Goal: Information Seeking & Learning: Learn about a topic

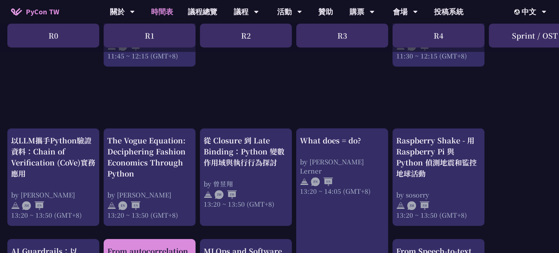
scroll to position [551, 0]
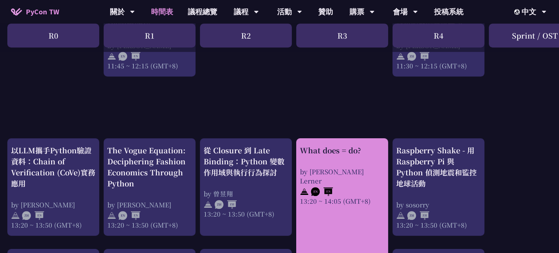
click at [334, 150] on div "What does = do?" at bounding box center [342, 150] width 85 height 11
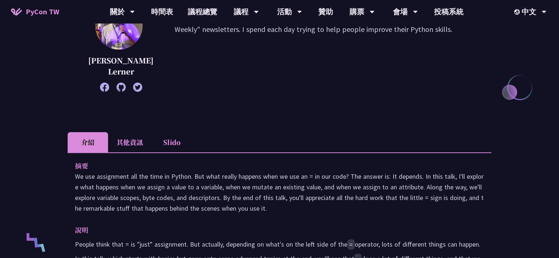
scroll to position [221, 0]
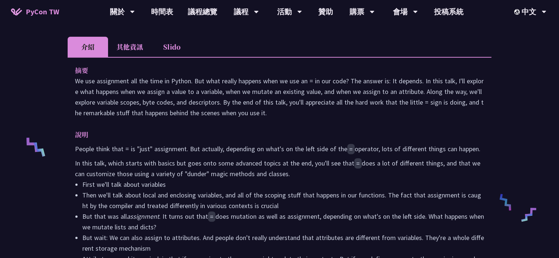
click at [132, 51] on li "其他資訊" at bounding box center [129, 47] width 43 height 20
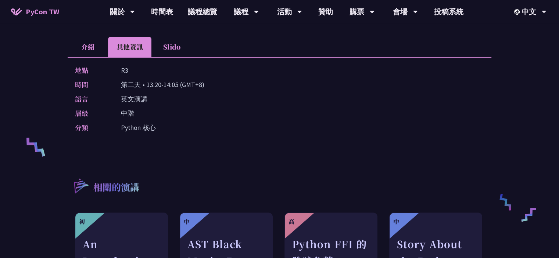
click at [95, 53] on li "介紹" at bounding box center [88, 47] width 40 height 20
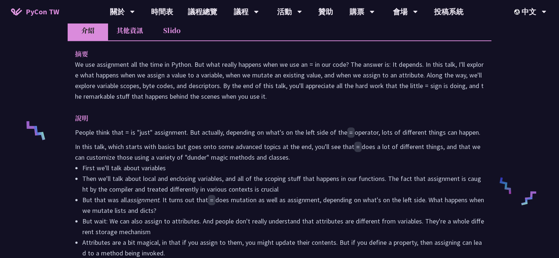
scroll to position [184, 0]
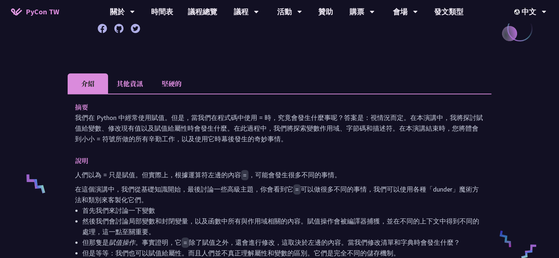
click at [153, 155] on p "說明" at bounding box center [272, 160] width 394 height 11
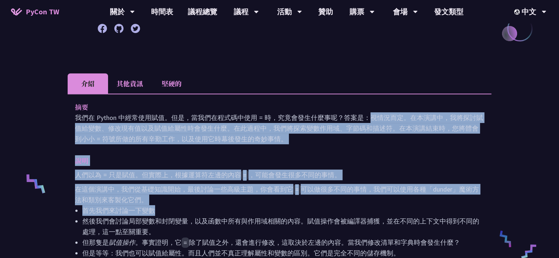
drag, startPoint x: 241, startPoint y: 105, endPoint x: 378, endPoint y: 198, distance: 165.1
click at [378, 198] on div "摘要 我們在 Python 中經常使用賦值。但是，當我們在程式碼中使用 = 時，究竟會發生什麼事呢？答案是：視情況而定。在本演講中，我將探討賦值給變數、修改現…" at bounding box center [280, 209] width 424 height 230
click at [378, 205] on li "首先我們來討論一下變數" at bounding box center [283, 210] width 402 height 11
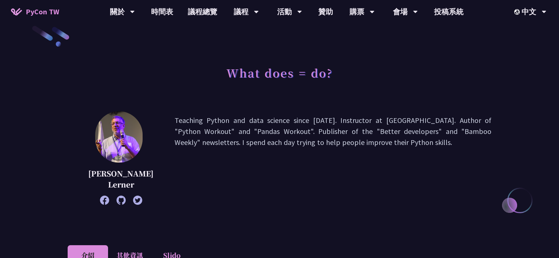
scroll to position [0, 0]
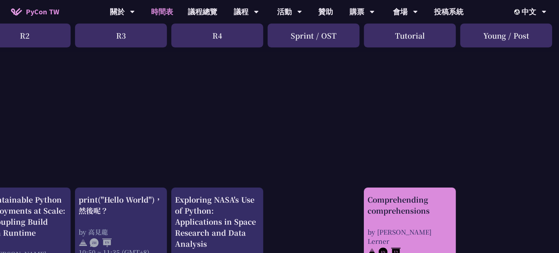
scroll to position [257, 221]
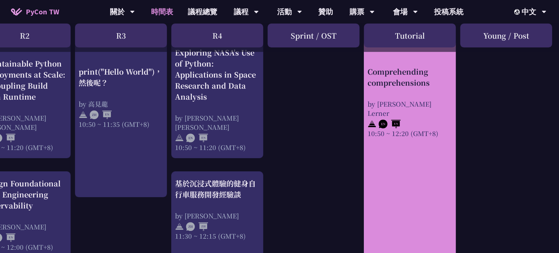
click at [429, 62] on link "Comprehending comprehensions by [PERSON_NAME] Lerner 10:50 ~ 12:20 (GMT+8)" at bounding box center [410, 83] width 85 height 72
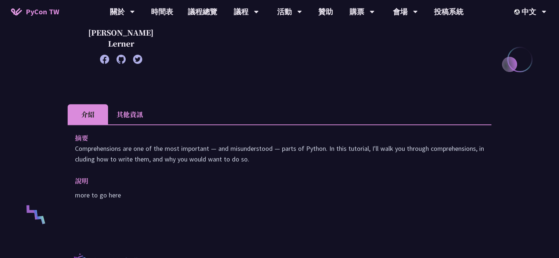
scroll to position [221, 0]
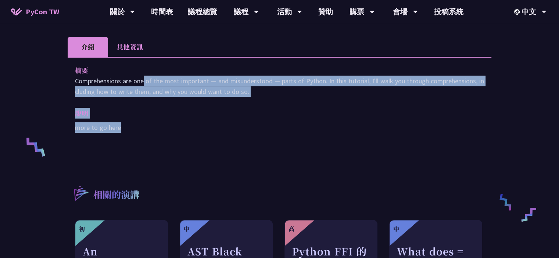
drag, startPoint x: 78, startPoint y: 79, endPoint x: 283, endPoint y: 135, distance: 213.3
click at [283, 135] on div "摘要 Comprehensions are one of the most important — and misunderstood — parts of …" at bounding box center [280, 104] width 424 height 94
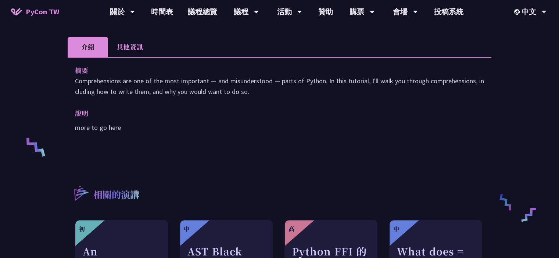
click at [129, 39] on li "其他資訊" at bounding box center [129, 47] width 43 height 20
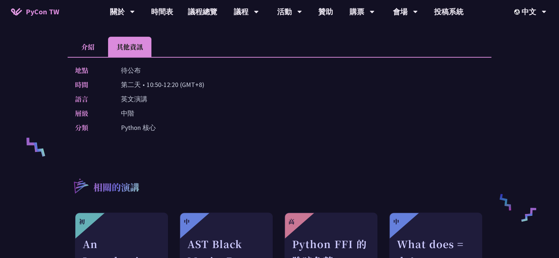
click at [82, 43] on li "介紹" at bounding box center [88, 47] width 40 height 20
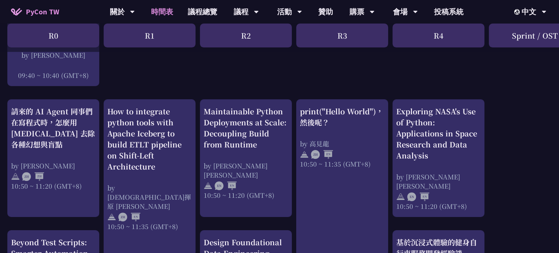
scroll to position [257, 0]
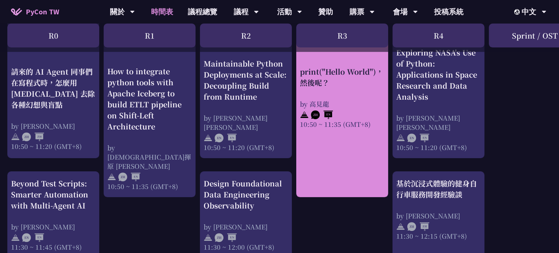
click at [325, 105] on div "by 高見龍" at bounding box center [342, 103] width 85 height 9
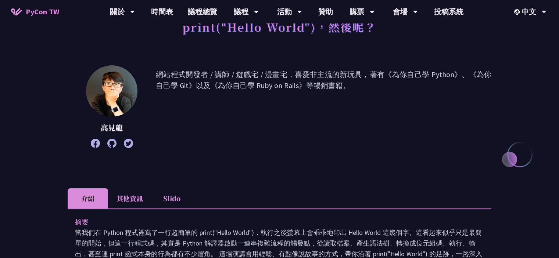
scroll to position [184, 0]
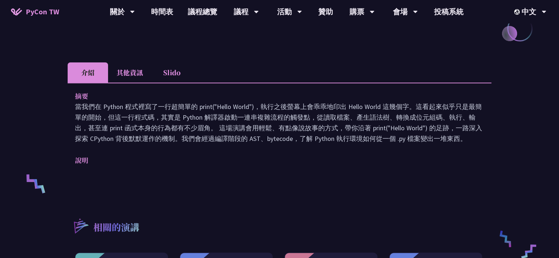
drag, startPoint x: 130, startPoint y: 103, endPoint x: 409, endPoint y: 145, distance: 282.5
click at [409, 145] on div "摘要 當我們在 Python 程式裡寫了一行超簡單的 print("Hello World")，執行之後螢幕上會乖乖地印出 Hello World 這幾個字。…" at bounding box center [280, 133] width 424 height 101
click at [409, 146] on div "摘要 當我們在 Python 程式裡寫了一行超簡單的 print("Hello World")，執行之後螢幕上會乖乖地印出 Hello World 這幾個字。…" at bounding box center [280, 133] width 424 height 101
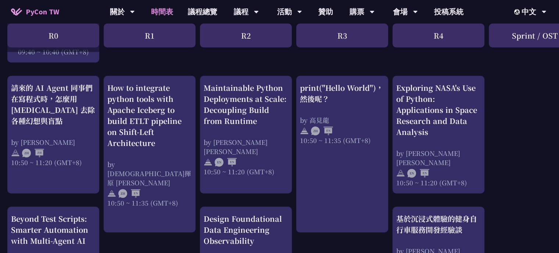
scroll to position [221, 0]
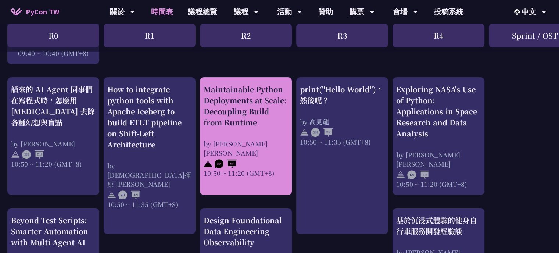
click at [257, 131] on div "Maintainable Python Deployments at Scale: Decoupling Build from Runtime by [PER…" at bounding box center [246, 131] width 85 height 94
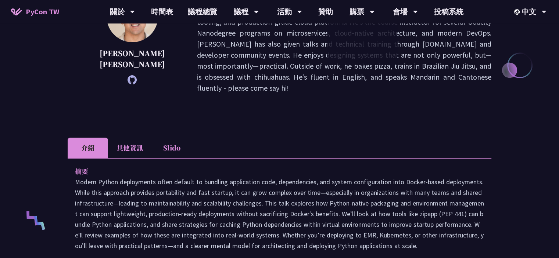
scroll to position [132, 0]
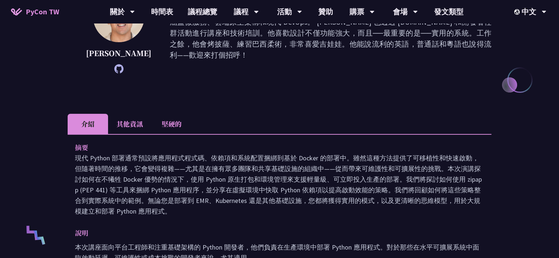
drag, startPoint x: 118, startPoint y: 158, endPoint x: 326, endPoint y: 214, distance: 215.2
click at [326, 214] on p "現代 Python 部署通常預設將應用程式程式碼、依賴項和系統配置捆綁到基於 Docker 的部署中。雖然這種方法提供了可移植性和快速啟動，但隨著時間的推移，…" at bounding box center [279, 185] width 409 height 64
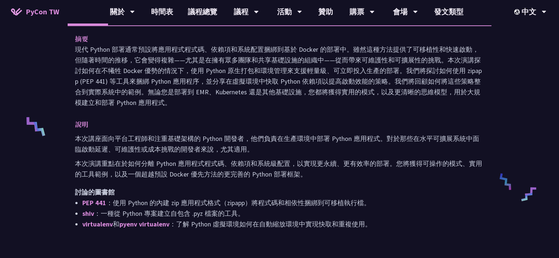
scroll to position [243, 0]
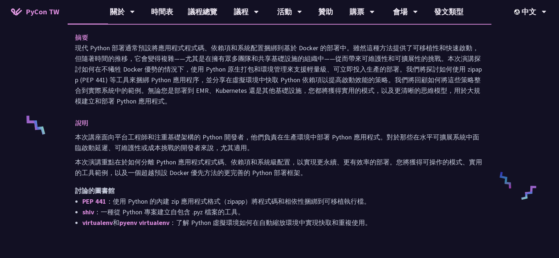
click at [130, 149] on font "本次講座面向平台工程師和注重基礎架構的 Python 開發者，他們負責在生產環境中部署 Python 應用程式。對於那些在水平可擴展系統中面臨啟動延遲、可維護…" at bounding box center [277, 142] width 404 height 19
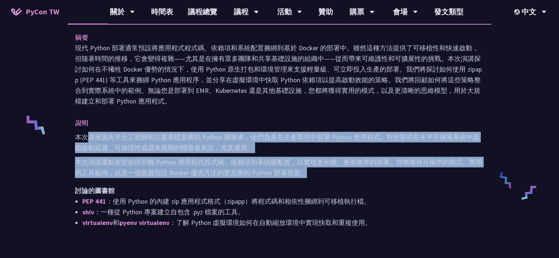
drag, startPoint x: 88, startPoint y: 135, endPoint x: 319, endPoint y: 178, distance: 234.6
click at [319, 178] on div "本次講座面向平台工程師和注重基礎架構的 Python 開發者，他們負責在生產環境中部署 Python 應用程式。對於那些在水平可擴展系統中面臨啟動延遲、可維護…" at bounding box center [279, 180] width 409 height 96
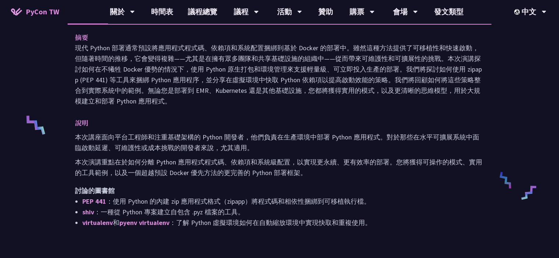
click at [318, 179] on div "本次講座面向平台工程師和注重基礎架構的 Python 開發者，他們負責在生產環境中部署 Python 應用程式。對於那些在水平可擴展系統中面臨啟動延遲、可維護…" at bounding box center [279, 180] width 409 height 96
drag, startPoint x: 318, startPoint y: 176, endPoint x: 228, endPoint y: 125, distance: 102.9
click at [228, 125] on div "說明 本次講座面向平台工程師和注重基礎架構的 Python 開發者，他們負責在生產環境中部署 Python 應用程式。對於那些在水平可擴展系統中面臨啟動延遲、…" at bounding box center [279, 173] width 409 height 111
click at [228, 127] on p "說明" at bounding box center [272, 123] width 394 height 11
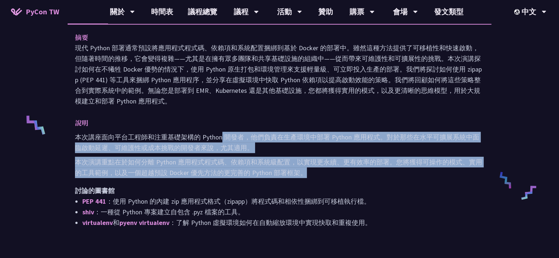
drag, startPoint x: 285, startPoint y: 148, endPoint x: 311, endPoint y: 169, distance: 33.1
click at [312, 169] on div "本次講座面向平台工程師和注重基礎架構的 Python 開發者，他們負責在生產環境中部署 Python 應用程式。對於那些在水平可擴展系統中面臨啟動延遲、可維護…" at bounding box center [279, 180] width 409 height 96
click at [311, 169] on p "本次演講重點在於如何分離 Python 應用程式程式碼、依賴項和系統級配置，以實現更永續、更有效率的部署。您將獲得可操作的模式、實用的工具範例，以及一個超越預…" at bounding box center [279, 167] width 409 height 21
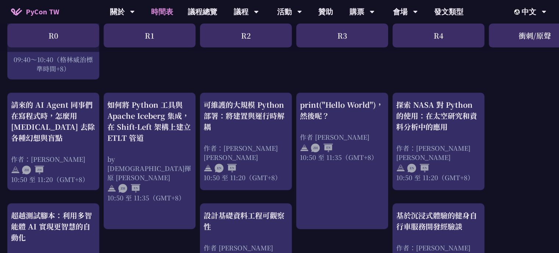
scroll to position [221, 0]
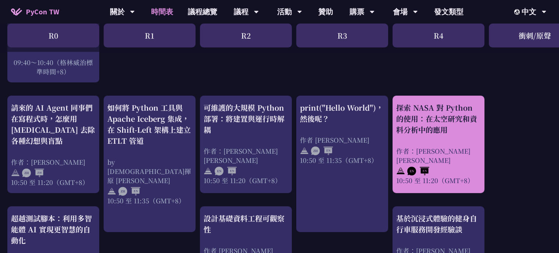
click at [431, 136] on div "探索 NASA 對 Python 的使用：在太空研究和資料分析中的應用 作者：[PERSON_NAME] [PERSON_NAME] 10:50 至 11:2…" at bounding box center [438, 143] width 85 height 83
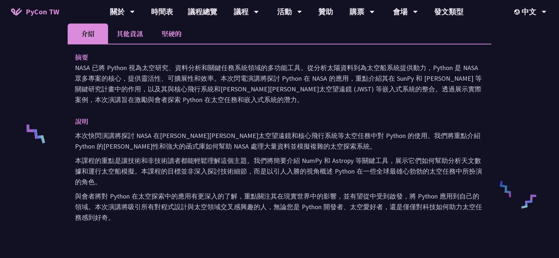
scroll to position [257, 0]
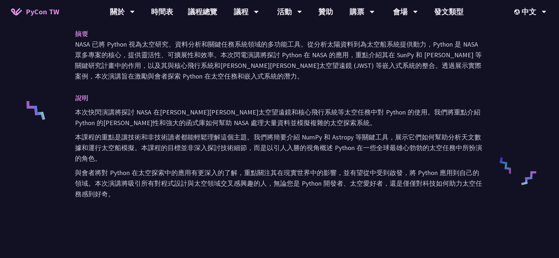
drag, startPoint x: 187, startPoint y: 98, endPoint x: 266, endPoint y: 205, distance: 132.2
click at [266, 205] on div "摘要 NASA 已將 Python 視為太空研究、資料分析和關鍵任務系統領域的多功能工具。從分析太陽資料到為太空船系統提供動力，Python 是 NASA 眾…" at bounding box center [280, 119] width 424 height 198
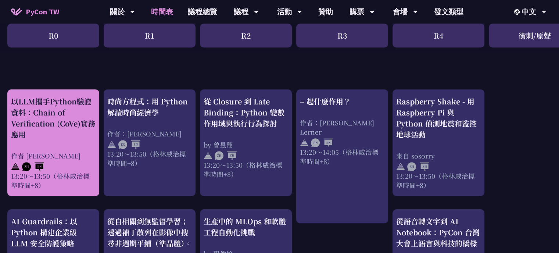
scroll to position [588, 0]
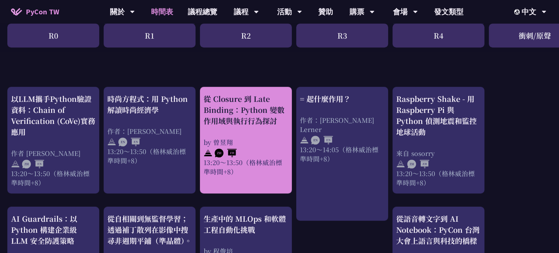
click at [272, 119] on div "從 Closure 到 Late Binding：Python 變數作用域與執行行為探討" at bounding box center [246, 109] width 85 height 33
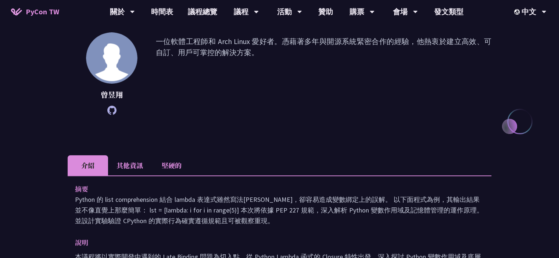
scroll to position [184, 0]
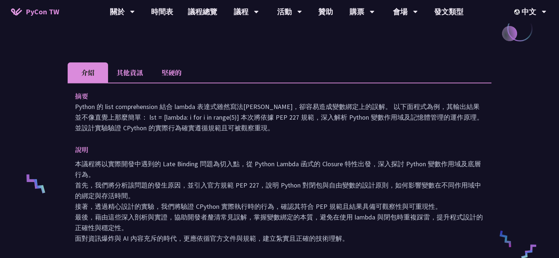
drag, startPoint x: 174, startPoint y: 111, endPoint x: 275, endPoint y: 129, distance: 102.7
click at [275, 129] on p "Python 的 list comprehension 結合 lambda 表達式雖然寫法[PERSON_NAME]，卻容易造成變數綁定上的誤解。 以下面程式…" at bounding box center [279, 117] width 409 height 32
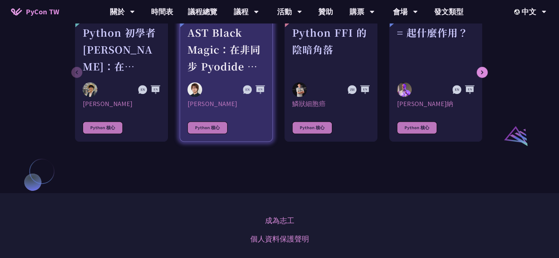
scroll to position [515, 0]
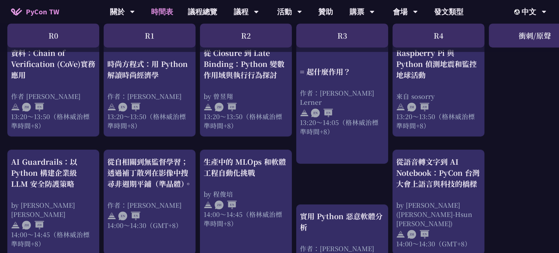
scroll to position [698, 0]
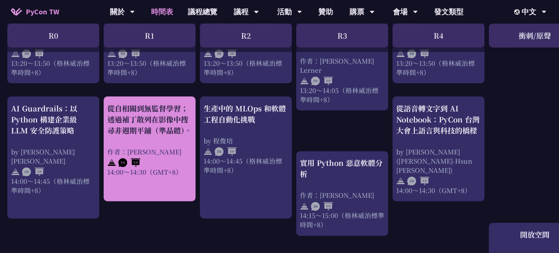
click at [144, 147] on div "從自相關到無監督學習；透過補丁散列在影像中搜尋非週期平鋪（準晶體）。 作者：[PERSON_NAME] 14:00～14:30（GMT+8）" at bounding box center [149, 140] width 85 height 74
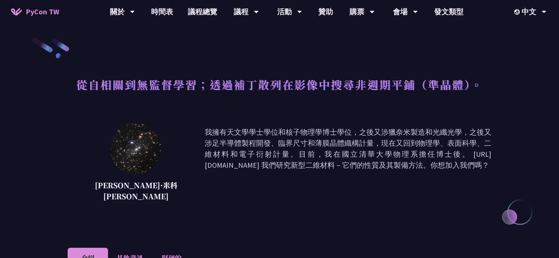
drag, startPoint x: 190, startPoint y: 136, endPoint x: 462, endPoint y: 167, distance: 273.8
click at [462, 167] on font "我擁有天文學學士學位和核子物理學博士學位，之後又涉獵奈米製造和光纖光學，之後又涉足半導體製程開發、臨界尺寸和薄膜晶體織構計量，現在又回到物理學、表面科學、二維…" at bounding box center [348, 165] width 287 height 77
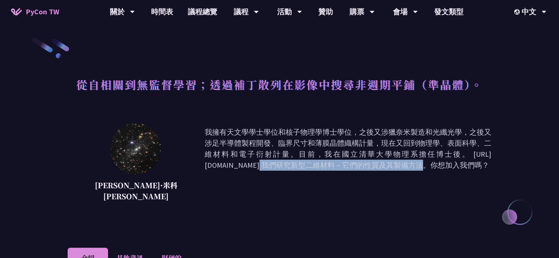
drag, startPoint x: 304, startPoint y: 156, endPoint x: 365, endPoint y: 153, distance: 61.5
click at [375, 151] on font "我擁有天文學學士學位和核子物理學博士學位，之後又涉獵奈米製造和光纖光學，之後又涉足半導體製程開發、臨界尺寸和薄膜晶體織構計量，現在又回到物理學、表面科學、二維…" at bounding box center [348, 149] width 287 height 42
drag, startPoint x: 300, startPoint y: 154, endPoint x: 451, endPoint y: 155, distance: 151.8
click at [451, 155] on font "我擁有天文學學士學位和核子物理學博士學位，之後又涉獵奈米製造和光纖光學，之後又涉足半導體製程開發、臨界尺寸和薄膜晶體織構計量，現在又回到物理學、表面科學、二維…" at bounding box center [348, 149] width 287 height 42
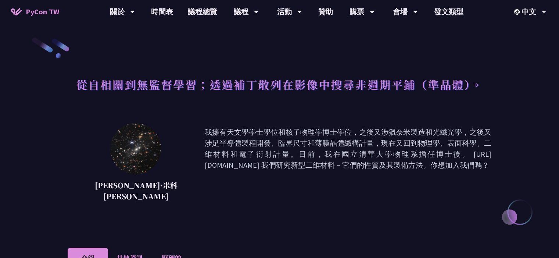
click at [282, 149] on font "我擁有天文學學士學位和核子物理學博士學位，之後又涉獵奈米製造和光纖光學，之後又涉足半導體製程開發、臨界尺寸和薄膜晶體織構計量，現在又回到物理學、表面科學、二維…" at bounding box center [348, 149] width 287 height 42
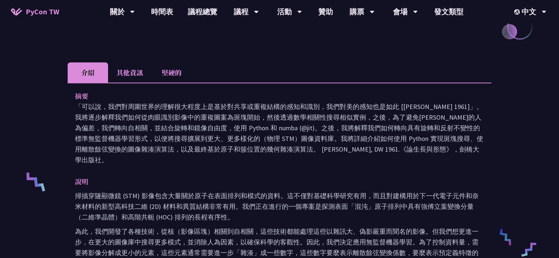
scroll to position [184, 0]
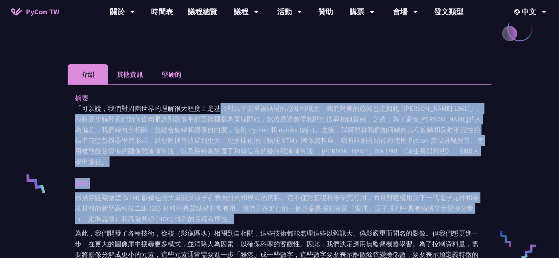
drag, startPoint x: 80, startPoint y: 100, endPoint x: 341, endPoint y: 201, distance: 279.4
click at [342, 197] on div "摘要 「可以說，我們對周圍世界的理解很大程度上是基於對共享或重複結構的感知和識別，我們對美的感知也是如此 [[PERSON_NAME] 1961]」。我將逐步…" at bounding box center [280, 200] width 424 height 230
click at [233, 193] on p "掃描穿隧顯微鏡 (STM) 影像包含大量關於原子在表面排列和模式的資料。這不僅對基礎科學研究有用，而且對建構用於下一代電子元件和奈米材料的新型高科技二維 (2…" at bounding box center [279, 209] width 409 height 32
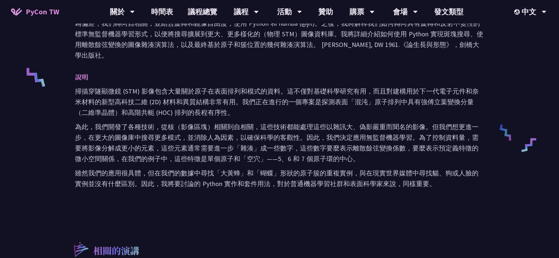
scroll to position [294, 0]
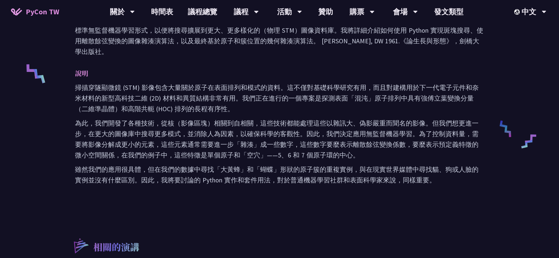
drag, startPoint x: 78, startPoint y: 163, endPoint x: 325, endPoint y: 156, distance: 247.4
click at [325, 156] on div "說明 掃描穿隧顯微鏡 (STM) 影像包含大量關於原子在表面排列和模式的資料。這不僅對基礎科學研究有用，而且對建構用於下一代電子元件和奈米材料的新型高科技二維…" at bounding box center [279, 127] width 409 height 118
click at [325, 165] on font "雖然我們的應用很具體，但在我們的數據中尋找「大黃蜂」和「蝴蝶」形狀的原子簇的重複實例，與在現實世界媒體中尋找貓、狗或人臉的實例並沒有什麼區別。因此，我將要討論…" at bounding box center [277, 174] width 404 height 19
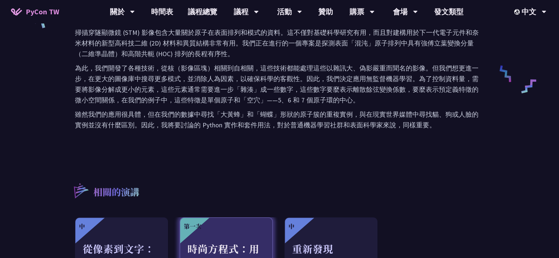
scroll to position [478, 0]
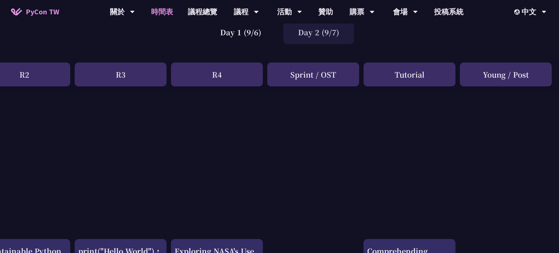
scroll to position [55, 222]
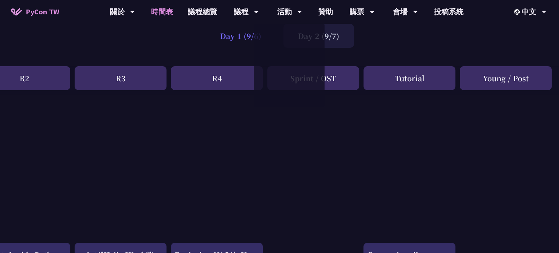
click at [225, 38] on div "Day 1 (9/6)" at bounding box center [240, 36] width 71 height 24
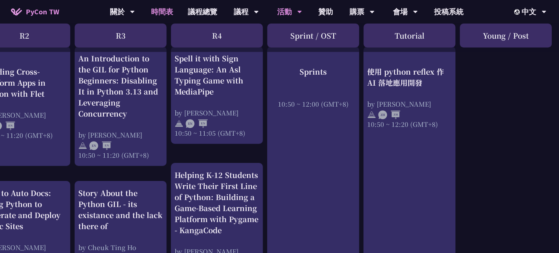
scroll to position [276, 222]
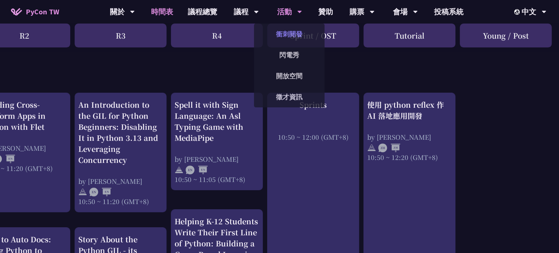
click at [289, 31] on link "衝刺開發" at bounding box center [289, 33] width 71 height 17
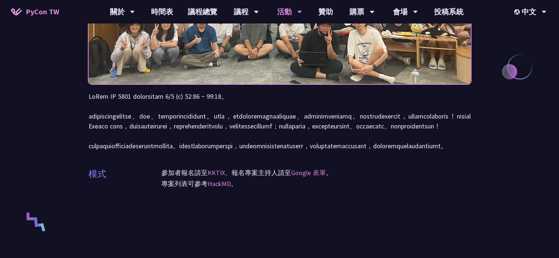
scroll to position [147, 0]
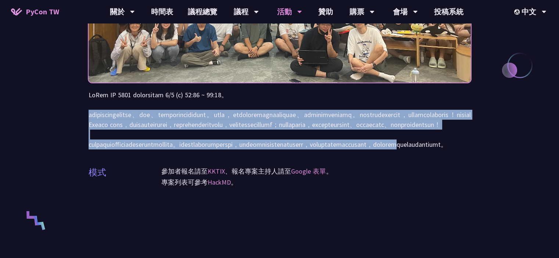
drag, startPoint x: 113, startPoint y: 114, endPoint x: 363, endPoint y: 172, distance: 256.6
click at [363, 172] on div "衝刺開發 (Sprints) 模式 參加者報名請至 KKTIX 、報名專案主持人請至 Google 表單 。 專案列表可參考 HackMD 。" at bounding box center [279, 199] width 559 height 692
click at [363, 150] on p at bounding box center [280, 120] width 382 height 60
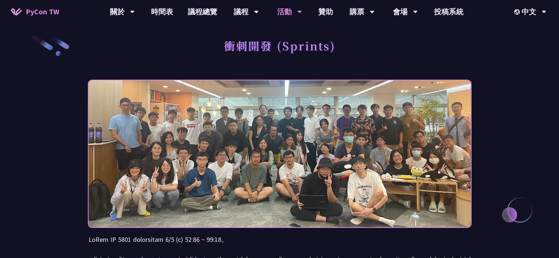
scroll to position [0, 0]
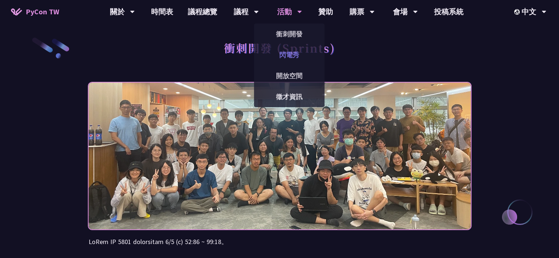
click at [285, 49] on link "閃電秀" at bounding box center [289, 54] width 71 height 17
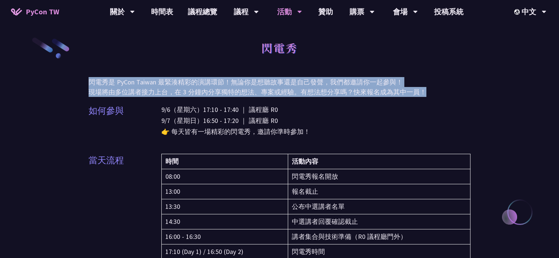
drag, startPoint x: 90, startPoint y: 78, endPoint x: 429, endPoint y: 96, distance: 339.7
click at [429, 96] on p "閃電秀是 PyCon Taiwan 最緊湊精彩的演講環節！無論你是想聽故事還是自己發聲，我們都邀請你一起參與！ 現場將由多位講者接力上台，在 3 分鐘內分享獨…" at bounding box center [280, 87] width 382 height 20
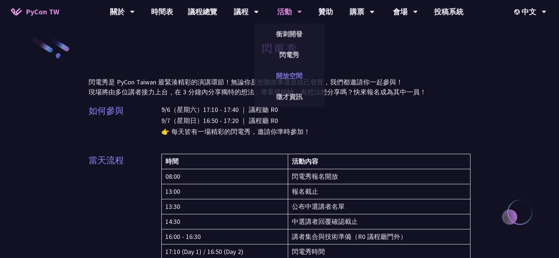
click at [286, 76] on link "開放空間" at bounding box center [289, 75] width 71 height 17
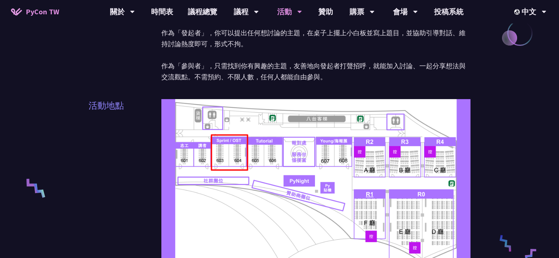
scroll to position [184, 0]
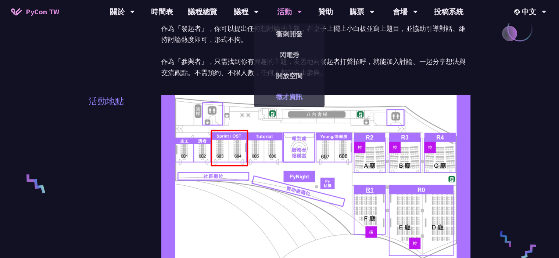
click at [298, 92] on link "徵才資訊" at bounding box center [289, 96] width 71 height 17
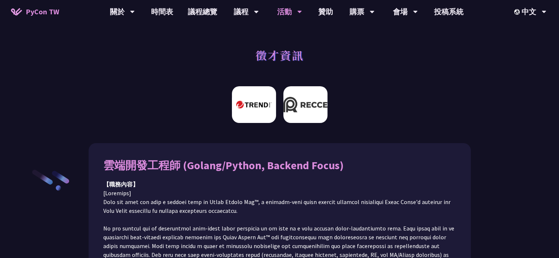
click at [315, 110] on img at bounding box center [305, 104] width 44 height 37
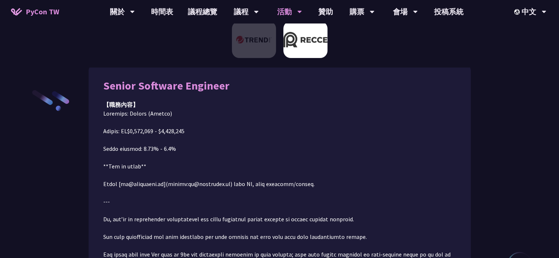
scroll to position [82, 0]
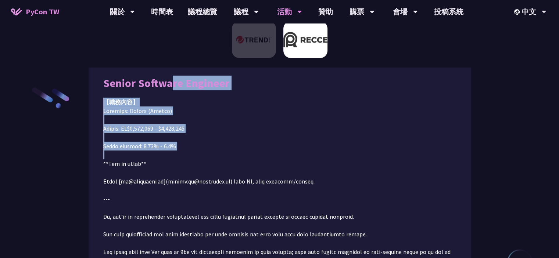
drag, startPoint x: 101, startPoint y: 84, endPoint x: 223, endPoint y: 154, distance: 140.8
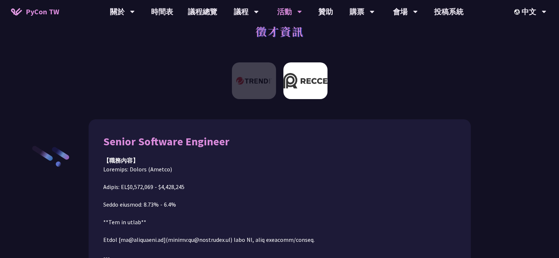
scroll to position [0, 0]
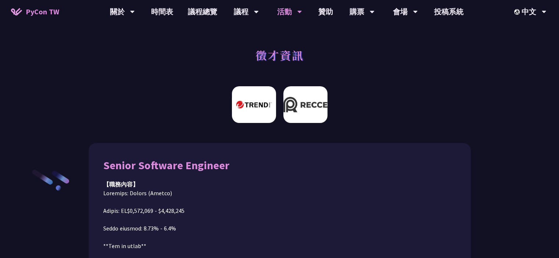
click at [252, 104] on img at bounding box center [254, 104] width 44 height 37
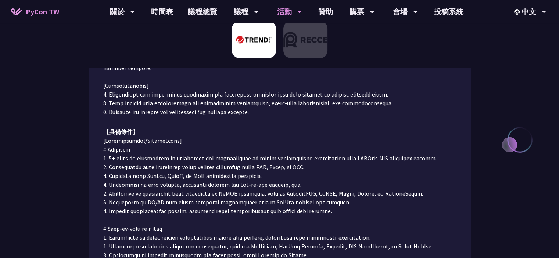
scroll to position [193, 0]
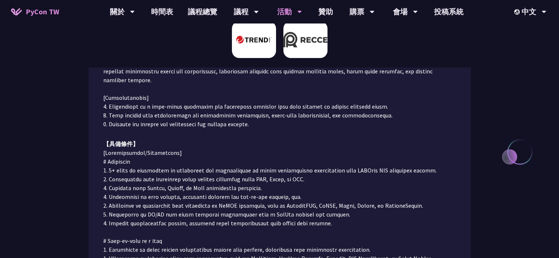
click at [322, 50] on img at bounding box center [305, 39] width 44 height 37
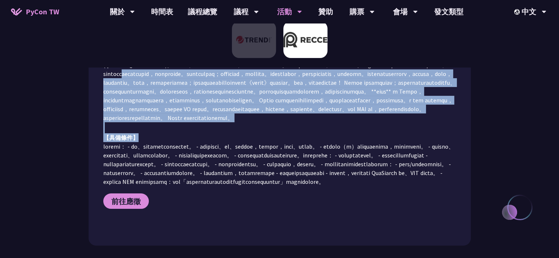
scroll to position [156, 0]
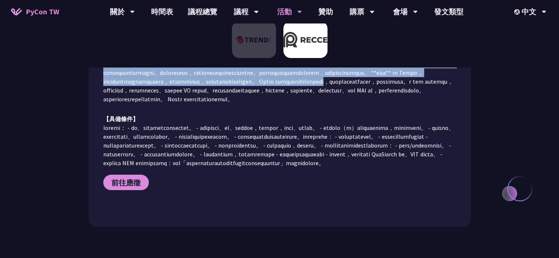
drag, startPoint x: 109, startPoint y: 135, endPoint x: 302, endPoint y: 120, distance: 193.5
click at [302, 103] on font at bounding box center [279, 68] width 352 height 69
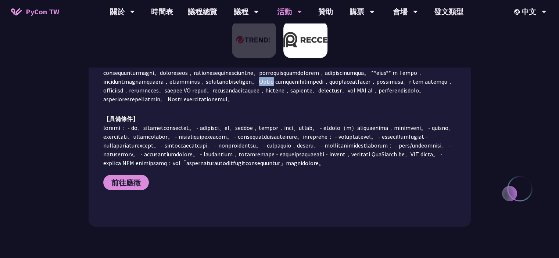
drag, startPoint x: 186, startPoint y: 118, endPoint x: 201, endPoint y: 116, distance: 15.2
click at [201, 103] on font at bounding box center [279, 68] width 352 height 69
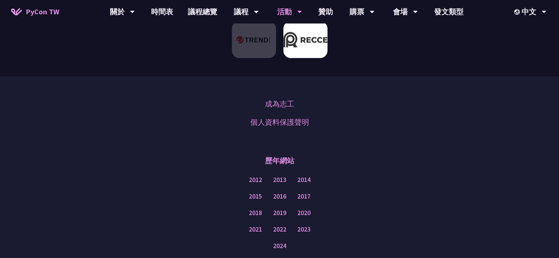
scroll to position [340, 0]
click at [404, 28] on link "會場資訊" at bounding box center [405, 33] width 71 height 17
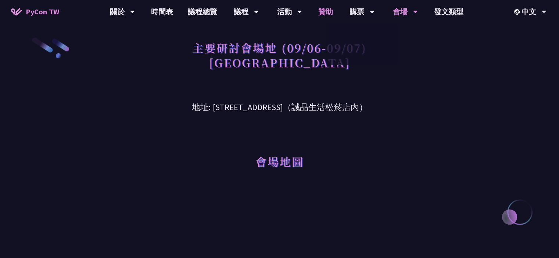
click at [326, 13] on font "贊助" at bounding box center [325, 11] width 15 height 9
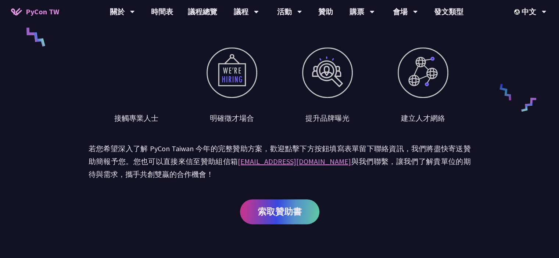
scroll to position [331, 0]
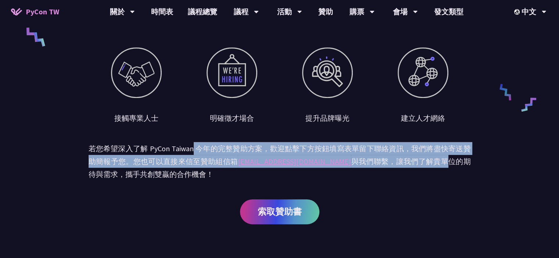
drag, startPoint x: 193, startPoint y: 146, endPoint x: 407, endPoint y: 160, distance: 214.7
click at [407, 160] on p "若您希望深入了解 PyCon Taiwan 今年的完整贊助方案，歡迎點擊下方按鈕填寫表單留下聯絡資訊，我們將盡快寄送贊助簡報予您。您也可以直接來信至贊助組信箱…" at bounding box center [280, 161] width 382 height 39
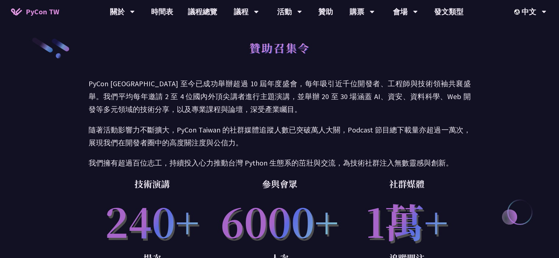
scroll to position [0, 0]
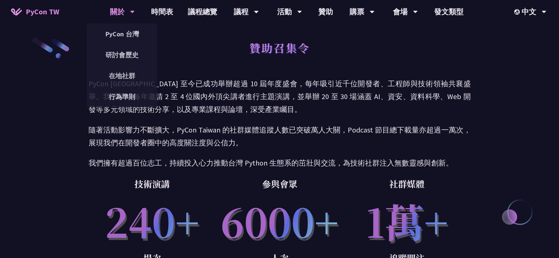
click at [111, 9] on font "關於" at bounding box center [117, 11] width 15 height 9
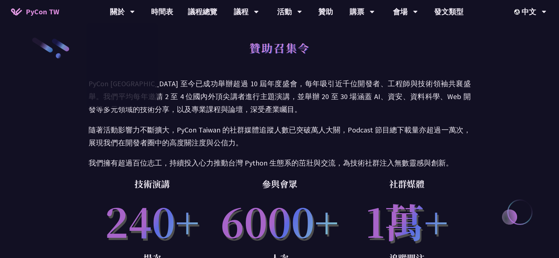
click at [40, 13] on font "PyCon TW" at bounding box center [42, 11] width 33 height 9
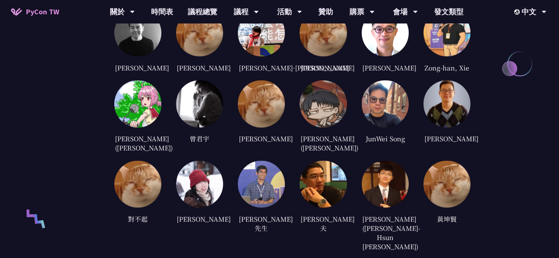
scroll to position [1544, 0]
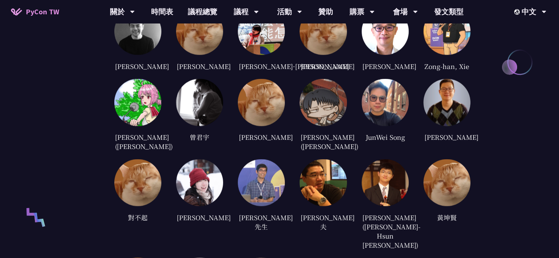
click at [140, 121] on img at bounding box center [137, 102] width 47 height 47
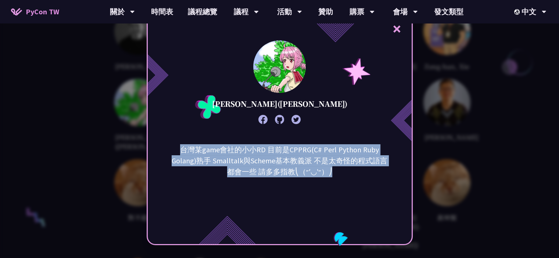
drag, startPoint x: 173, startPoint y: 148, endPoint x: 379, endPoint y: 169, distance: 206.9
click at [379, 169] on p "台灣某game會社的小小RD 目前是CPPRG(C# Perl Python Ruby Golang)熟手 Smalltalk與Scheme基本教義派 不是太…" at bounding box center [280, 160] width 222 height 33
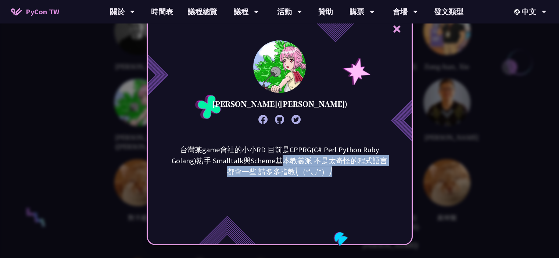
drag, startPoint x: 255, startPoint y: 158, endPoint x: 395, endPoint y: 171, distance: 140.2
click at [395, 171] on div "台灣某game會社的小小RD 目前是CPPRG(C# Perl Python Ruby Golang)熟手 Smalltalk與Scheme基本教義派 不是太…" at bounding box center [280, 181] width 264 height 74
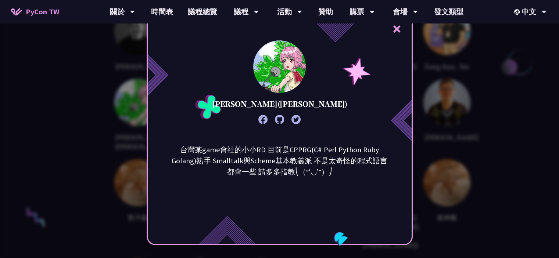
click at [484, 175] on div "× [PERSON_NAME]([PERSON_NAME]) 台灣某game會社的小小RD 目前是CPPRG(C# Perl Python Ruby Gola…" at bounding box center [279, 129] width 559 height 258
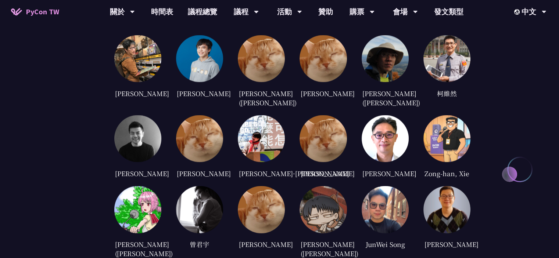
scroll to position [1433, 0]
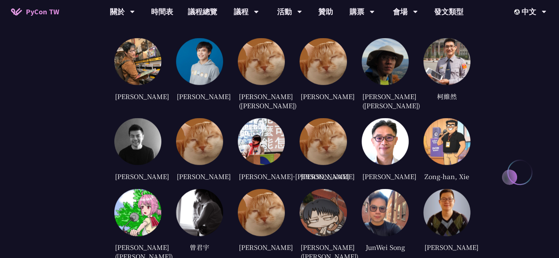
click at [372, 143] on img at bounding box center [385, 141] width 47 height 47
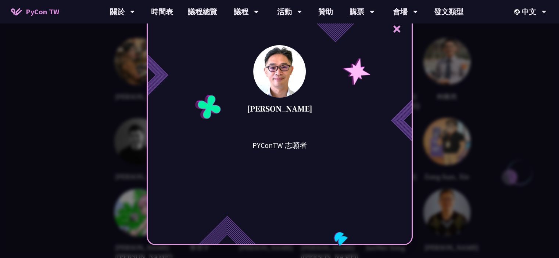
click at [458, 144] on div "× [PERSON_NAME]PYConTW 志願者" at bounding box center [279, 129] width 559 height 258
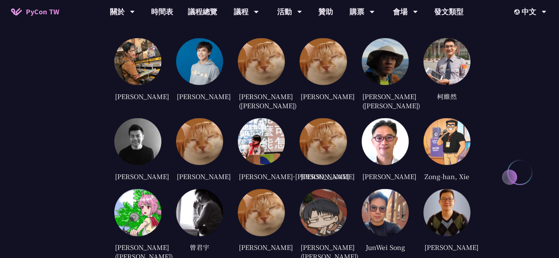
click at [327, 144] on img at bounding box center [323, 141] width 47 height 47
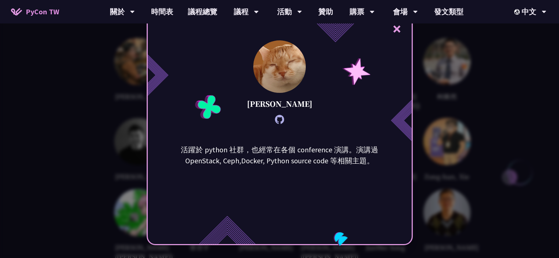
click at [456, 152] on div "× [PERSON_NAME] 活躍於 python 社群，也經常在各個 conference 演講。演講過 OpenStack, Ceph,Docker, …" at bounding box center [279, 129] width 559 height 258
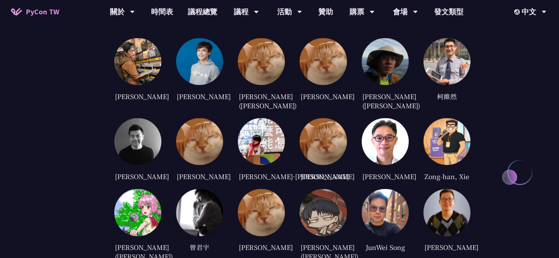
click at [126, 131] on img at bounding box center [137, 141] width 47 height 47
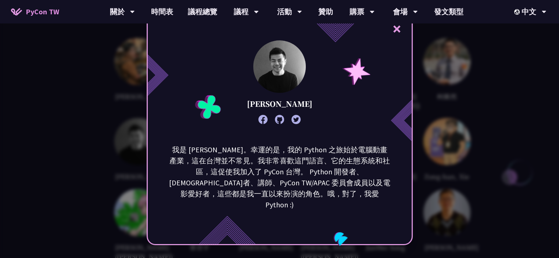
click at [449, 141] on div "× [PERSON_NAME] 我是 [PERSON_NAME]。幸運的是，我的 Python 之旅始於電腦動畫產業，這在台灣並不常見。我非常喜歡這門語言、它…" at bounding box center [279, 129] width 559 height 258
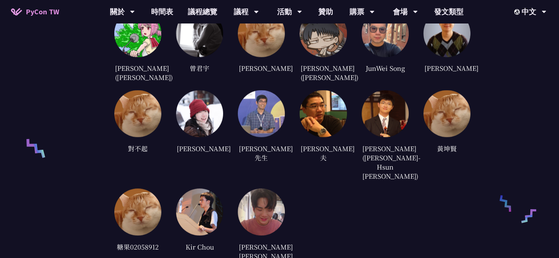
scroll to position [1617, 0]
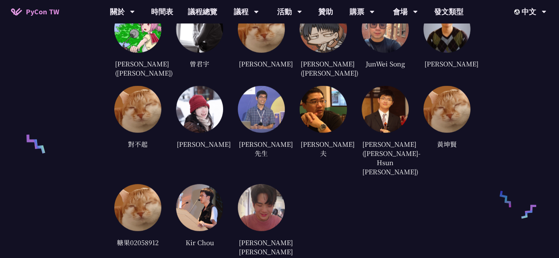
click at [199, 206] on img at bounding box center [199, 208] width 47 height 47
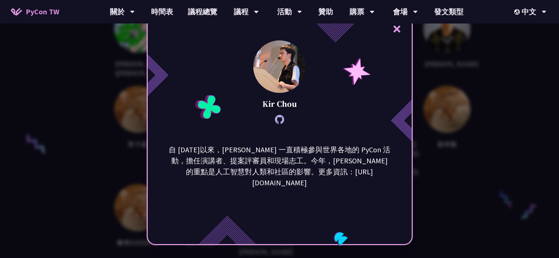
click at [121, 205] on div "× [PERSON_NAME] 自 [DATE]以來，Kir 一直積極參與世界各地的 PyCon 活動，擔任演講者、提案評審員和現場志工。今年，[PERSON…" at bounding box center [279, 129] width 559 height 258
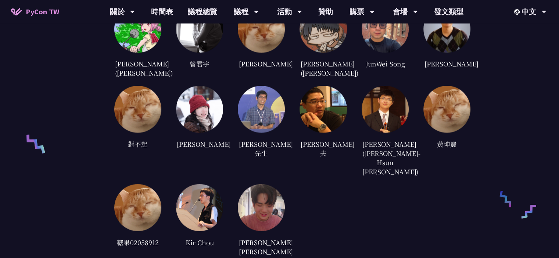
click at [129, 205] on img at bounding box center [137, 208] width 47 height 47
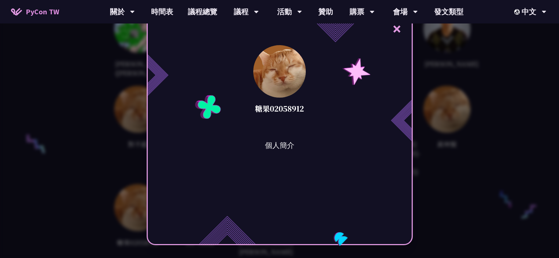
click at [96, 204] on div "× 糖果02058912 個人簡介" at bounding box center [279, 129] width 559 height 258
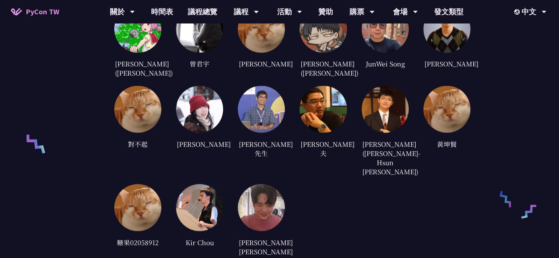
click at [138, 133] on img at bounding box center [137, 109] width 47 height 47
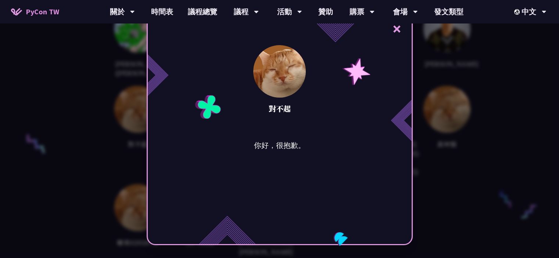
click at [107, 143] on div "× 對不起 你好，很抱歉。" at bounding box center [279, 129] width 559 height 258
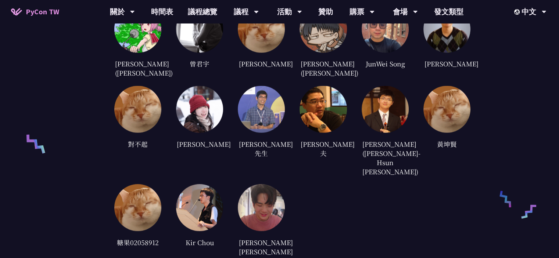
click at [205, 126] on img at bounding box center [199, 109] width 47 height 47
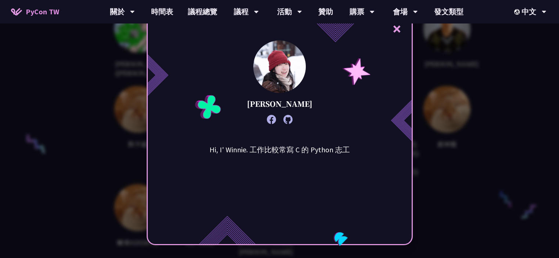
click at [116, 150] on div "× [PERSON_NAME], I' Winnie. 工作比較常寫 C 的 Python 志工" at bounding box center [279, 129] width 559 height 258
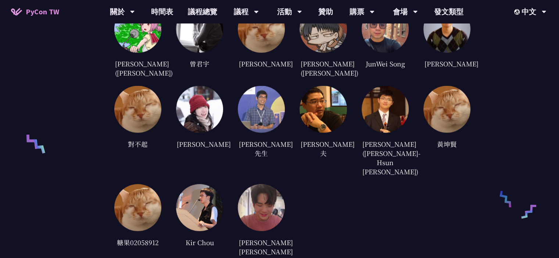
click at [268, 116] on img at bounding box center [261, 109] width 47 height 47
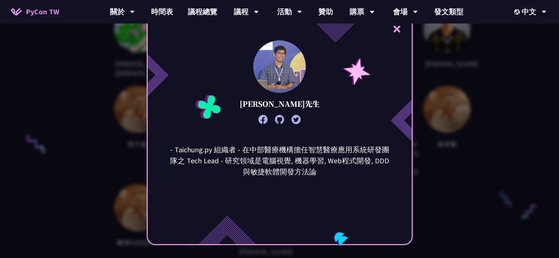
click at [453, 175] on div "× [PERSON_NAME]先生 - Taichung.py 組織者 - 在中部醫療機構擔任智慧醫療應用系統研發團隊之 Tech Lead - 研究領域是電…" at bounding box center [279, 129] width 559 height 258
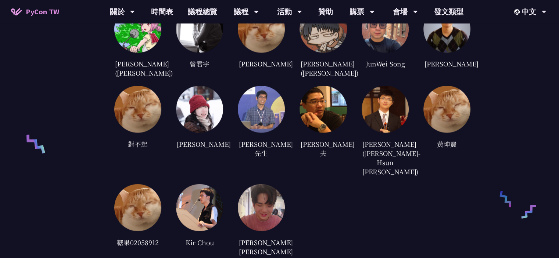
click at [326, 116] on img at bounding box center [323, 109] width 47 height 47
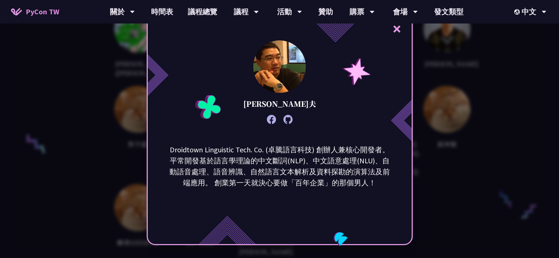
click at [443, 169] on div "× [PERSON_NAME]夫 Droidtown Linguistic Tech. Co. (卓騰語言科技) 創辦人兼核心開發者。 平常開發基於語言學理論…" at bounding box center [279, 129] width 559 height 258
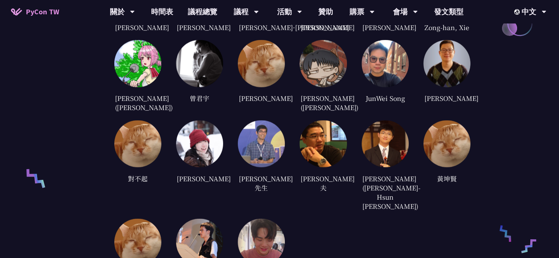
scroll to position [1580, 0]
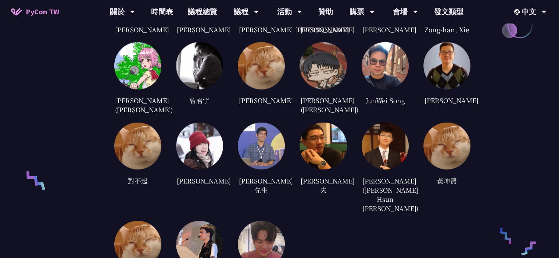
click at [391, 170] on img at bounding box center [385, 146] width 47 height 47
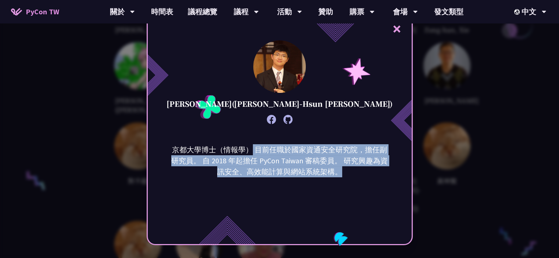
drag, startPoint x: 255, startPoint y: 146, endPoint x: 364, endPoint y: 170, distance: 111.4
click at [364, 170] on p "京都大學博士（情報學） 目前任職於國家資通安全研究院，擔任副研究員。 自 2018 年起擔任 PyCon Taiwan 審稿委員。 研究興趣為資訊安全、高效能…" at bounding box center [280, 160] width 222 height 33
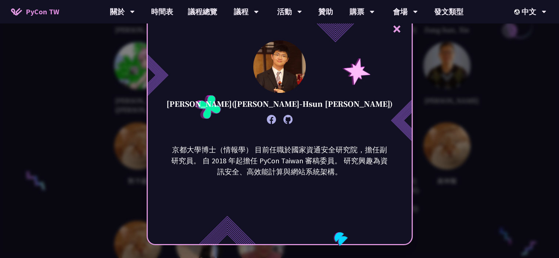
click at [445, 188] on div "× [PERSON_NAME]([PERSON_NAME]-Hsun [PERSON_NAME]) 京都大學博士（情報學） 目前任職於國家資通安全研究院，擔任…" at bounding box center [279, 129] width 559 height 258
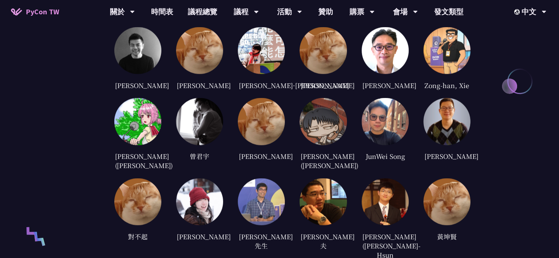
scroll to position [1507, 0]
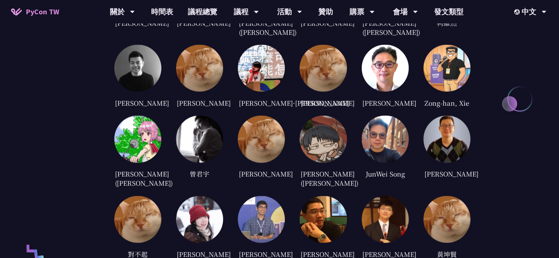
click at [439, 141] on img at bounding box center [446, 139] width 47 height 47
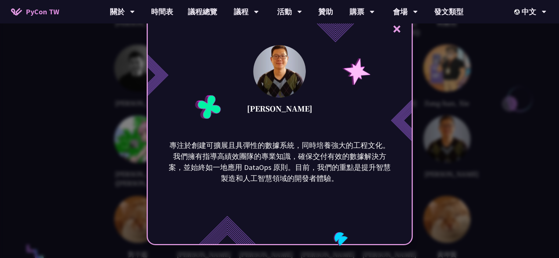
click at [438, 140] on div "× [PERSON_NAME] 專注於創建可擴展且具彈性的數據系統，同時培養強大的工程文化。我們擁有指導高績效團隊的專業知識，確保交付有效的數據解決方案，並始…" at bounding box center [279, 129] width 559 height 258
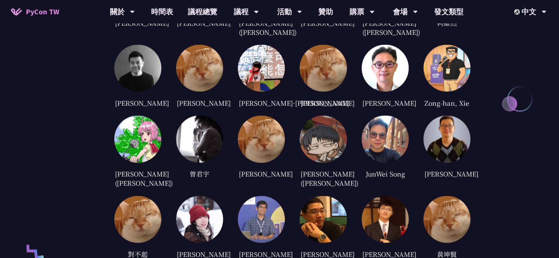
click at [376, 135] on img at bounding box center [385, 139] width 47 height 47
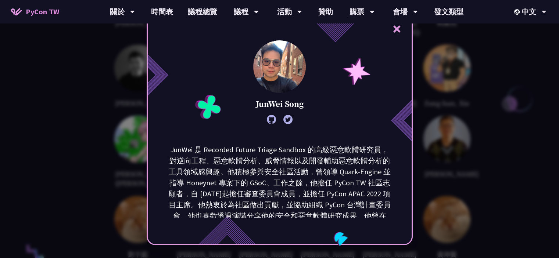
click at [444, 151] on div "× JunWei Song JunWei 是 Recorded Future Triage Sandbox 的高級惡意軟體研究員，對逆向工程、惡意軟體分析、威…" at bounding box center [279, 129] width 559 height 258
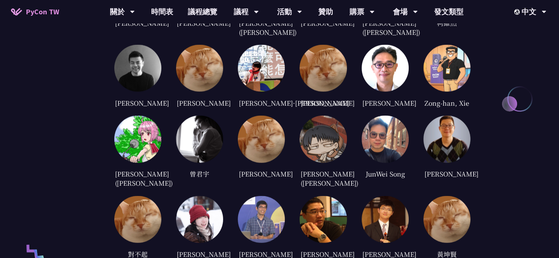
click at [334, 144] on img at bounding box center [323, 139] width 47 height 47
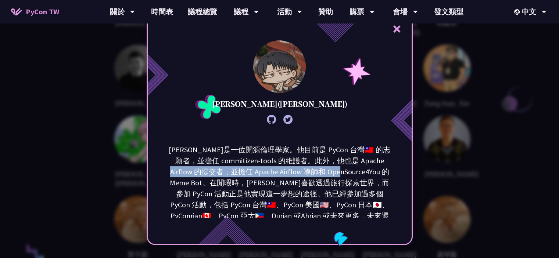
drag, startPoint x: 433, startPoint y: 164, endPoint x: 334, endPoint y: 171, distance: 99.5
click at [334, 171] on div "× [PERSON_NAME]([PERSON_NAME]) [PERSON_NAME]是一位開源倫理學家。他目前是 PyCon 台灣🇹🇼 的志願者，並擔任 …" at bounding box center [279, 129] width 559 height 258
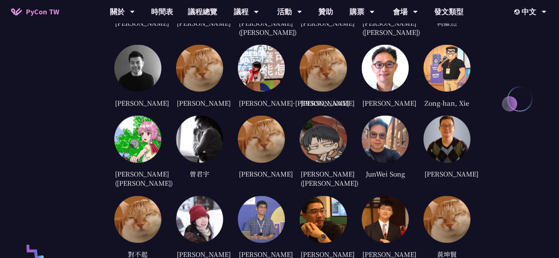
click at [319, 149] on img at bounding box center [323, 139] width 47 height 47
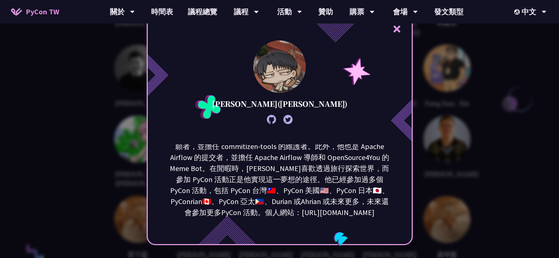
scroll to position [15, 0]
click at [89, 185] on div "× [PERSON_NAME]([PERSON_NAME]) [PERSON_NAME]是一位開源倫理學家。他目前是 PyCon 台灣🇹🇼 的志願者，並擔任 …" at bounding box center [279, 129] width 559 height 258
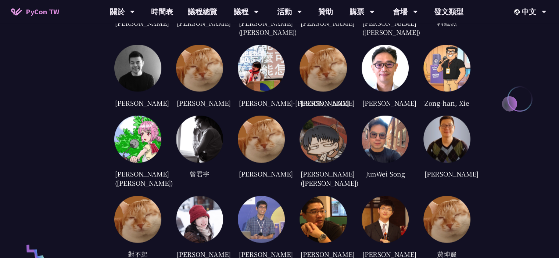
click at [259, 150] on img at bounding box center [261, 139] width 47 height 47
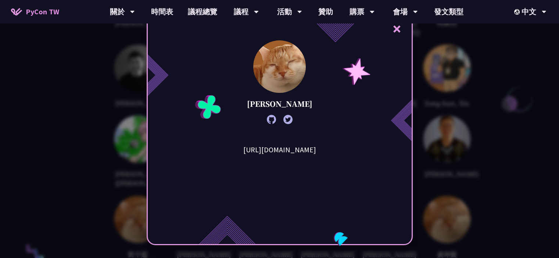
click at [103, 171] on div "× [PERSON_NAME][URL][DOMAIN_NAME]" at bounding box center [279, 129] width 559 height 258
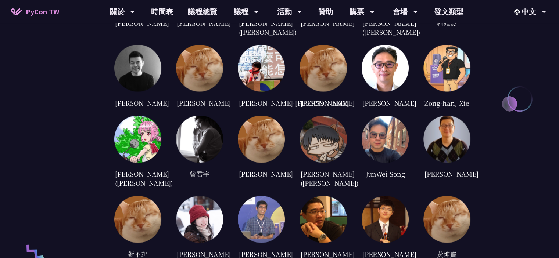
click at [215, 151] on img at bounding box center [199, 139] width 47 height 47
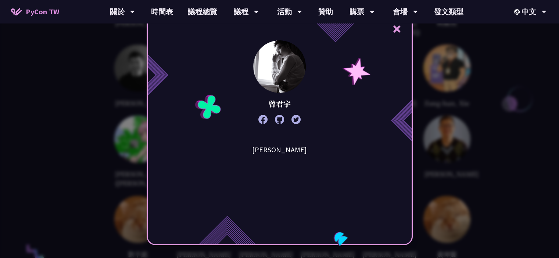
click at [81, 172] on div "× [PERSON_NAME]" at bounding box center [279, 129] width 559 height 258
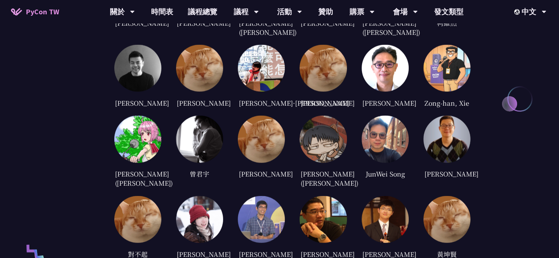
click at [127, 146] on img at bounding box center [137, 139] width 47 height 47
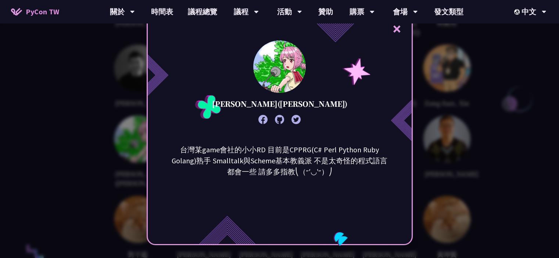
click at [50, 160] on div "× [PERSON_NAME]([PERSON_NAME]) 台灣某game會社的小小RD 目前是CPPRG(C# Perl Python Ruby Gola…" at bounding box center [279, 129] width 559 height 258
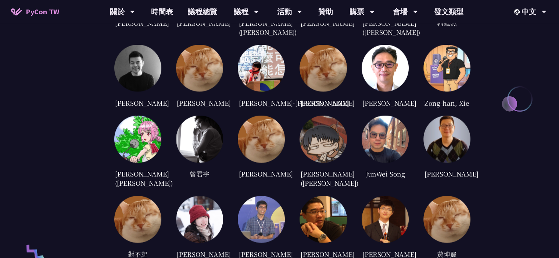
click at [132, 60] on img at bounding box center [137, 68] width 47 height 47
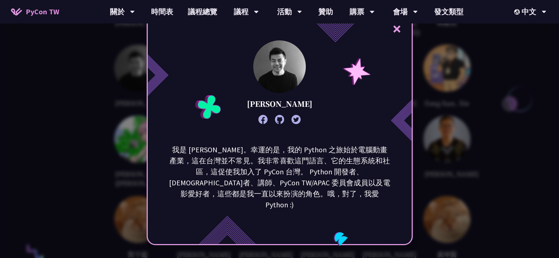
click at [42, 123] on div "× [PERSON_NAME] 我是 [PERSON_NAME]。幸運的是，我的 Python 之旅始於電腦動畫產業，這在台灣並不常見。我非常喜歡這門語言、它…" at bounding box center [279, 129] width 559 height 258
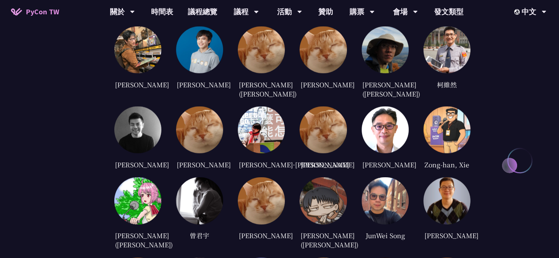
scroll to position [1433, 0]
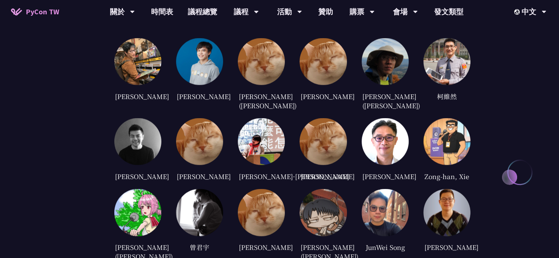
click at [184, 145] on img at bounding box center [199, 141] width 47 height 47
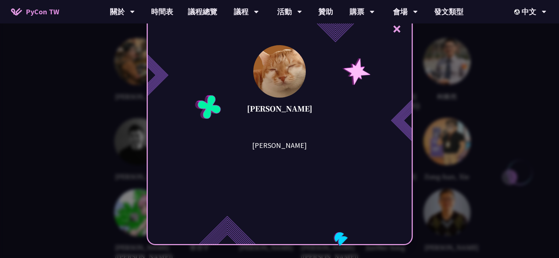
click at [123, 145] on div "× [PERSON_NAME]" at bounding box center [279, 129] width 559 height 258
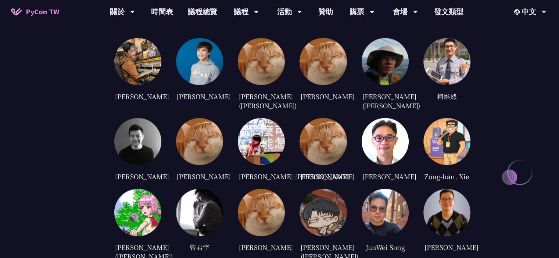
click at [268, 140] on img at bounding box center [261, 141] width 47 height 47
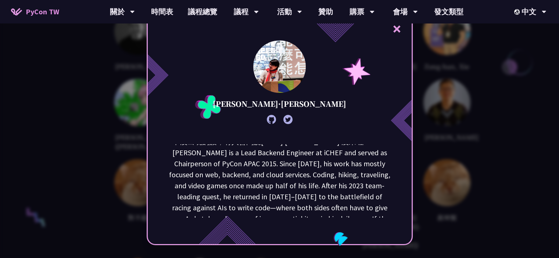
scroll to position [0, 0]
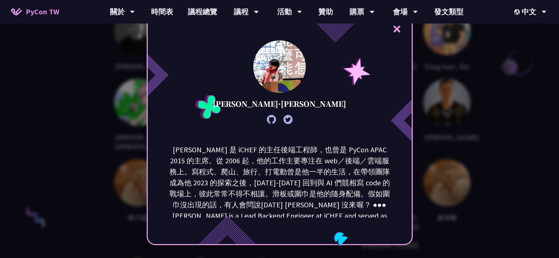
click at [68, 151] on div "× [PERSON_NAME]·[PERSON_NAME]" at bounding box center [279, 129] width 559 height 258
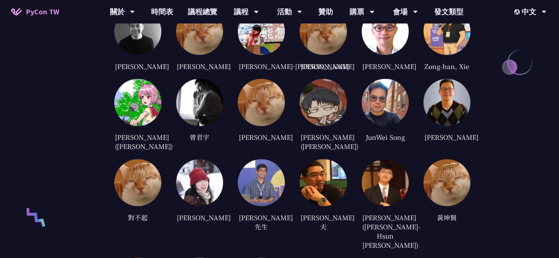
click at [329, 117] on img at bounding box center [323, 102] width 47 height 47
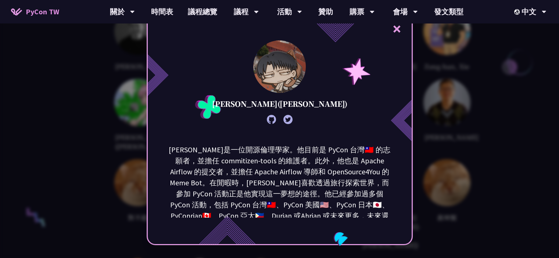
click at [81, 136] on div "× [PERSON_NAME]([PERSON_NAME]) [PERSON_NAME]是一位開源倫理學家。他目前是 PyCon 台灣🇹🇼 的志願者，並擔任 …" at bounding box center [279, 129] width 559 height 258
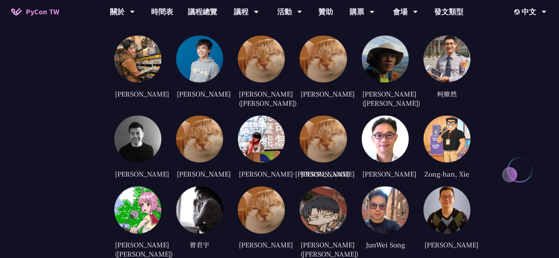
scroll to position [1433, 0]
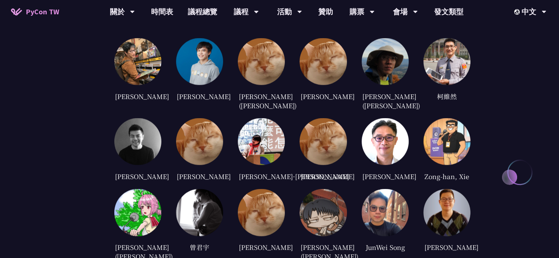
click at [338, 145] on img at bounding box center [323, 141] width 47 height 47
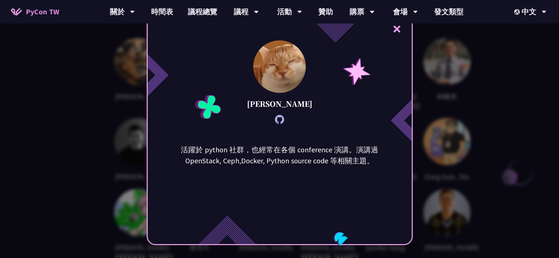
click at [96, 151] on div "× [PERSON_NAME] 活躍於 python 社群，也經常在各個 conference 演講。演講過 OpenStack, Ceph,Docker, …" at bounding box center [279, 129] width 559 height 258
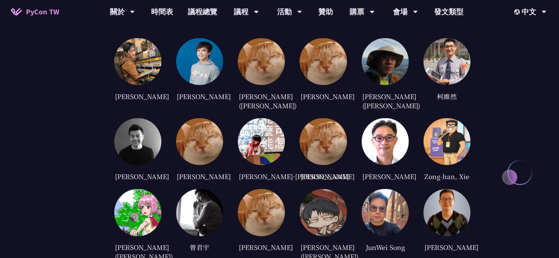
click at [370, 140] on img at bounding box center [385, 141] width 47 height 47
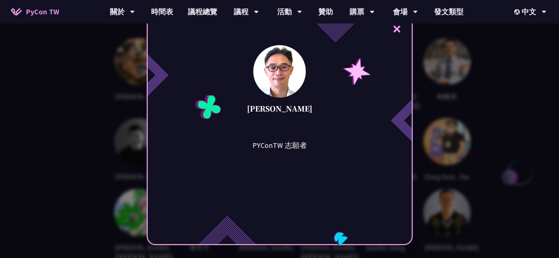
click at [106, 144] on div "× [PERSON_NAME]PYConTW 志願者" at bounding box center [279, 129] width 559 height 258
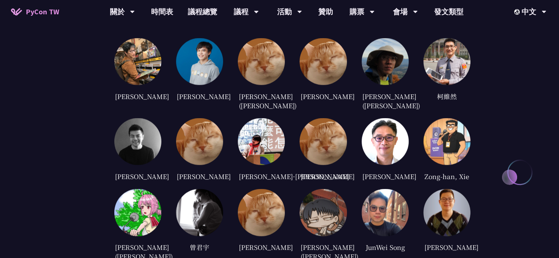
click at [460, 136] on img at bounding box center [446, 141] width 47 height 47
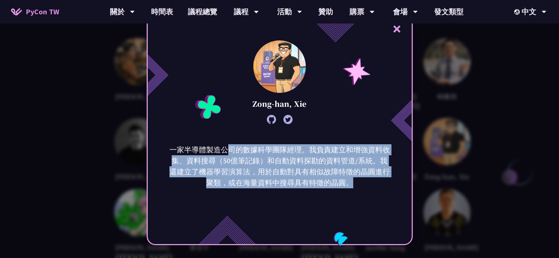
drag, startPoint x: 233, startPoint y: 147, endPoint x: 357, endPoint y: 190, distance: 131.6
click at [357, 190] on div "一家半導體製造公司的數據科學團隊經理。我負責建立和增強資料收集、資料搜尋（50億筆記錄）和自動資料探勘的資料管道/系統。我還建立了機器學習演算法，用於自動對具…" at bounding box center [280, 181] width 264 height 74
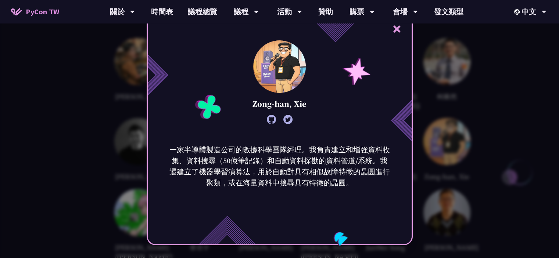
click at [469, 168] on div "× Zong-[PERSON_NAME], Xie 一家半導體製造公司的數據科學團隊經理。我負責建立和增強資料收集、資料搜尋（50億筆記錄）和自動資料探勘的資…" at bounding box center [279, 129] width 559 height 258
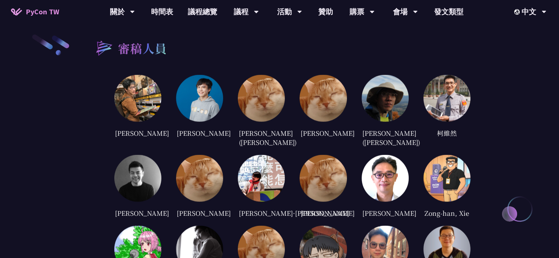
scroll to position [1397, 0]
click at [457, 91] on img at bounding box center [446, 98] width 47 height 47
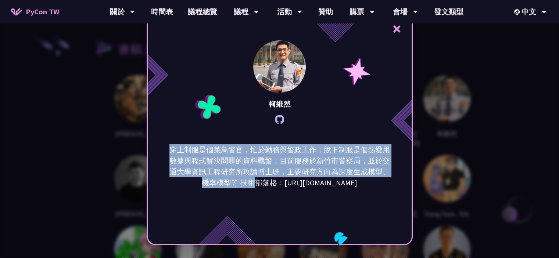
drag, startPoint x: 171, startPoint y: 148, endPoint x: 251, endPoint y: 187, distance: 88.9
click at [251, 187] on div "穿上制服是個菜鳥警官，忙於勤務與警政工作；脫下制服是個熱愛用數據與程式解決問題的資料戰警；目前服務於新竹市警察局，並於交通大學資訊工程研究所攻讀博士班，主要研…" at bounding box center [280, 181] width 264 height 74
click at [251, 187] on p "穿上制服是個菜鳥警官，忙於勤務與警政工作；脫下制服是個熱愛用數據與程式解決問題的資料戰警；目前服務於新竹市警察局，並於交通大學資訊工程研究所攻讀博士班，主要研…" at bounding box center [280, 166] width 222 height 44
drag, startPoint x: 208, startPoint y: 161, endPoint x: 385, endPoint y: 192, distance: 179.8
click at [385, 192] on div "穿上制服是個菜鳥警官，忙於勤務與警政工作；脫下制服是個熱愛用數據與程式解決問題的資料戰警；目前服務於新竹市警察局，並於交通大學資訊工程研究所攻讀博士班，主要研…" at bounding box center [280, 181] width 264 height 74
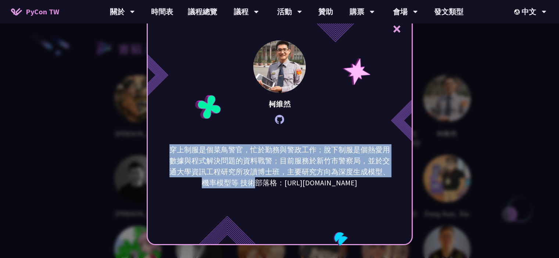
click at [385, 192] on div "穿上制服是個菜鳥警官，忙於勤務與警政工作；脫下制服是個熱愛用數據與程式解決問題的資料戰警；目前服務於新竹市警察局，並於交通大學資訊工程研究所攻讀博士班，主要研…" at bounding box center [280, 181] width 264 height 74
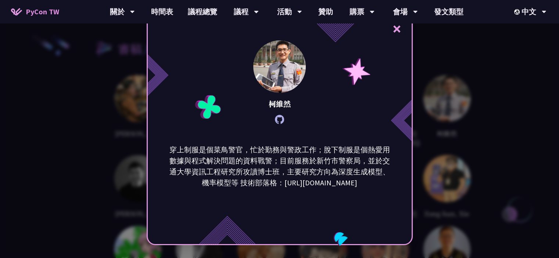
click at [452, 147] on div "× [PERSON_NAME] 穿上制服是個菜鳥警官，忙於勤務與警政工作；脫下制服是個熱愛用數據與程式解決問題的資料戰警；目前服務於新竹市警察局，並於交通大學…" at bounding box center [279, 129] width 559 height 258
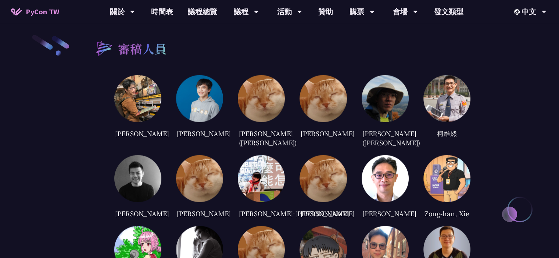
click at [380, 86] on img at bounding box center [385, 98] width 47 height 47
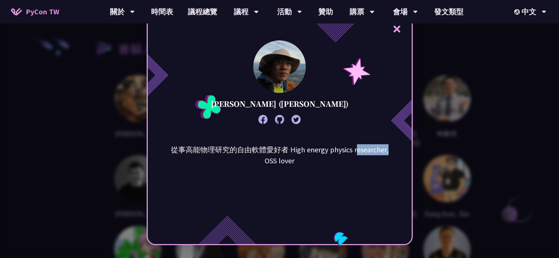
drag, startPoint x: 432, startPoint y: 147, endPoint x: 356, endPoint y: 147, distance: 76.1
click at [358, 147] on div "× [PERSON_NAME] ([PERSON_NAME]) 從事高能物理研究的自由軟體愛好者 High energy physics researcher…" at bounding box center [279, 129] width 559 height 258
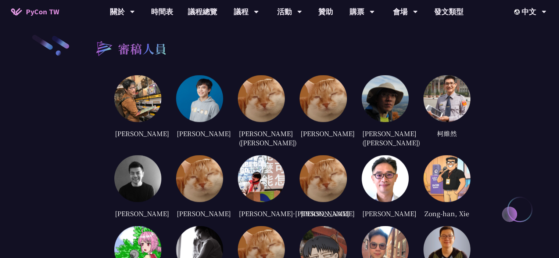
click at [378, 91] on img at bounding box center [385, 98] width 47 height 47
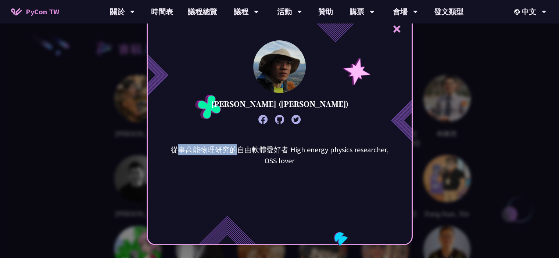
drag, startPoint x: 179, startPoint y: 150, endPoint x: 238, endPoint y: 147, distance: 58.9
click at [238, 147] on font "從事高能物理研究的自由軟體愛好者 High energy physics researcher, OSS lover" at bounding box center [280, 155] width 218 height 20
click at [263, 103] on div "× [PERSON_NAME] ([PERSON_NAME]) 從事高能物理研究的自由軟體愛好者 High energy physics researcher…" at bounding box center [280, 129] width 266 height 233
click at [280, 117] on icon at bounding box center [279, 119] width 9 height 9
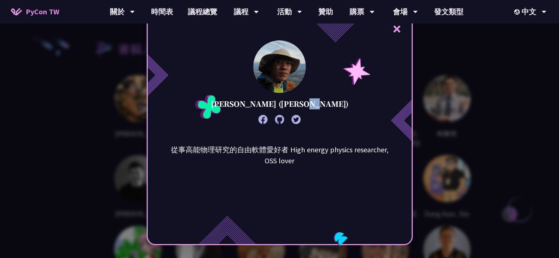
click at [280, 116] on icon at bounding box center [279, 119] width 9 height 9
click at [104, 86] on div "× [PERSON_NAME] ([PERSON_NAME]) 從事高能物理研究的自由軟體愛好者 High energy physics researcher…" at bounding box center [279, 129] width 559 height 258
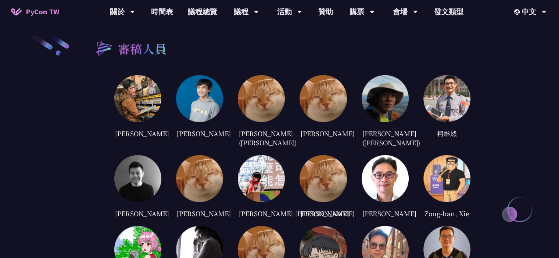
click at [333, 91] on img at bounding box center [323, 98] width 47 height 47
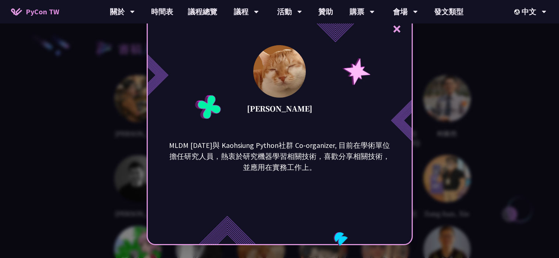
click at [99, 119] on div "× [PERSON_NAME] MLDM [DATE]與 Kaohsiung Python社群 Co-organizer, 目前在學術單位擔任研究人員，熱衷於…" at bounding box center [279, 129] width 559 height 258
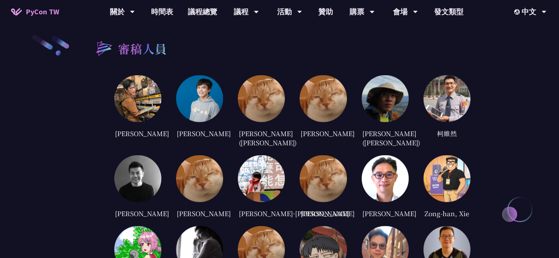
click at [280, 78] on img at bounding box center [261, 98] width 47 height 47
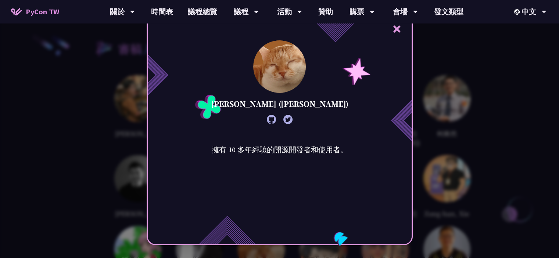
click at [71, 134] on div "× [PERSON_NAME] ([PERSON_NAME]) 擁有 10 多年經驗的開源開發者和使用者。" at bounding box center [279, 129] width 559 height 258
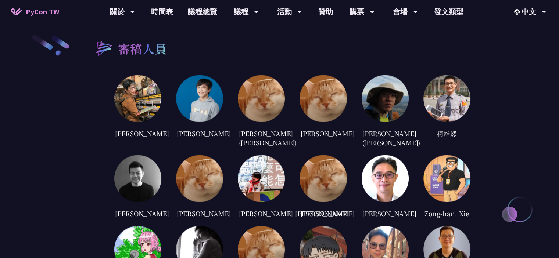
click at [201, 94] on img at bounding box center [199, 98] width 47 height 47
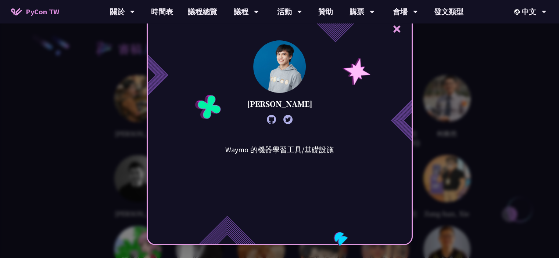
click at [60, 114] on div "× [PERSON_NAME] 的機器學習工具/基礎設施" at bounding box center [279, 129] width 559 height 258
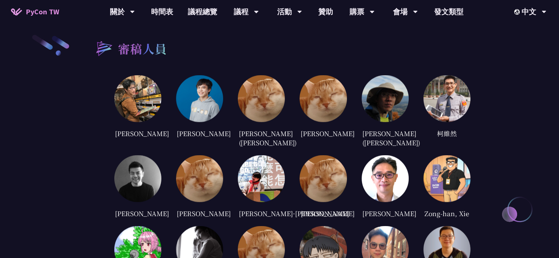
click at [150, 89] on img at bounding box center [137, 98] width 47 height 47
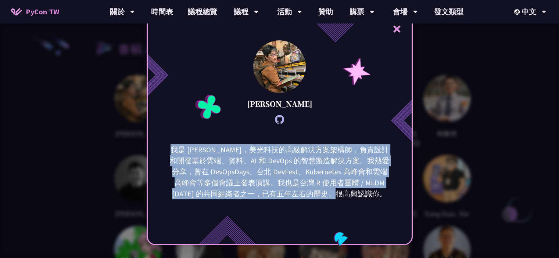
drag, startPoint x: 171, startPoint y: 147, endPoint x: 371, endPoint y: 201, distance: 207.3
click at [371, 201] on div "我是 [PERSON_NAME]，美光科技的高級解決方案架構師，負責設計和開發基於雲端、資料、AI 和 DevOps 的智慧製造解決方案。我熱愛分享，曾在 D…" at bounding box center [280, 181] width 264 height 74
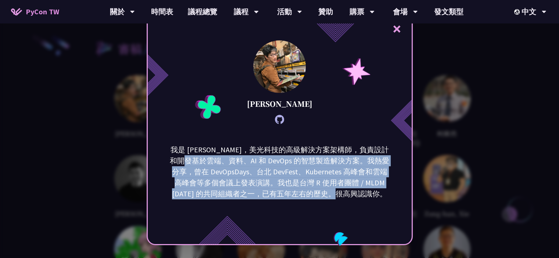
drag, startPoint x: 371, startPoint y: 201, endPoint x: 213, endPoint y: 162, distance: 162.9
click at [213, 162] on div "我是 [PERSON_NAME]，美光科技的高級解決方案架構師，負責設計和開發基於雲端、資料、AI 和 DevOps 的智慧製造解決方案。我熱愛分享，曾在 D…" at bounding box center [280, 181] width 264 height 74
click at [213, 162] on font "我是 [PERSON_NAME]，美光科技的高級解決方案架構師，負責設計和開發基於雲端、資料、AI 和 DevOps 的智慧製造解決方案。我熱愛分享，曾在 D…" at bounding box center [279, 171] width 219 height 53
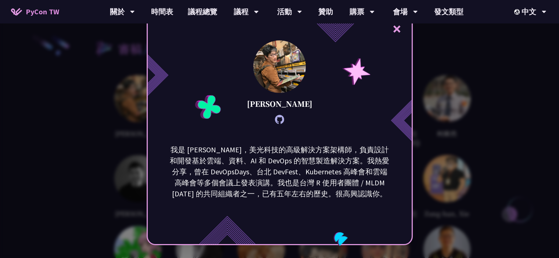
click at [26, 146] on div "× [PERSON_NAME]是 [PERSON_NAME]，美光科技的高級解決方案架構師，負責設計和開發基於雲端、資料、AI 和 DevOps 的智慧製造解…" at bounding box center [279, 129] width 559 height 258
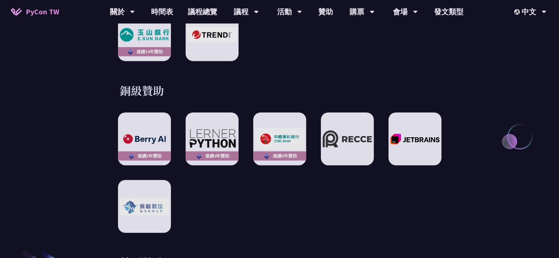
scroll to position [992, 0]
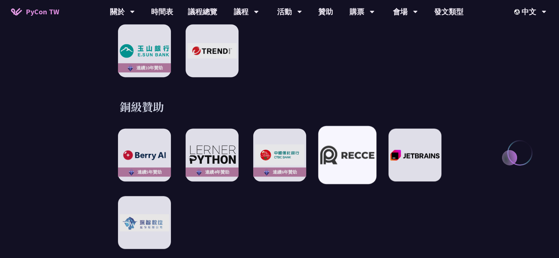
click at [344, 151] on img at bounding box center [347, 155] width 54 height 19
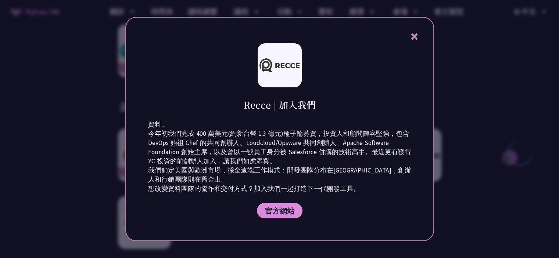
scroll to position [18, 0]
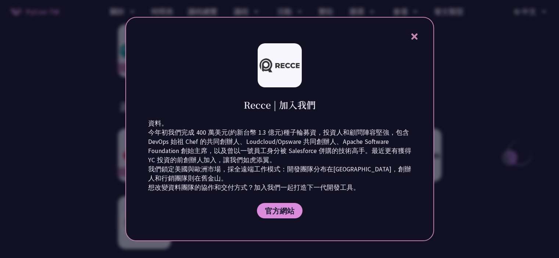
click at [466, 105] on div at bounding box center [279, 129] width 559 height 258
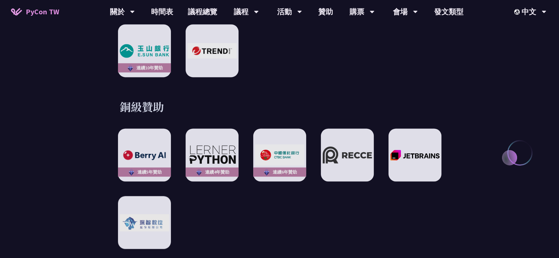
click at [382, 146] on div "連續5年贊助 連續4年贊助 連續6年贊助 連續3年贊助" at bounding box center [279, 189] width 323 height 121
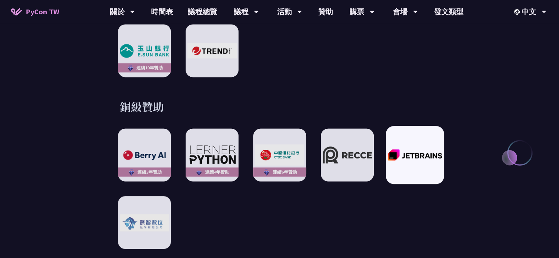
click at [415, 149] on img at bounding box center [415, 155] width 54 height 12
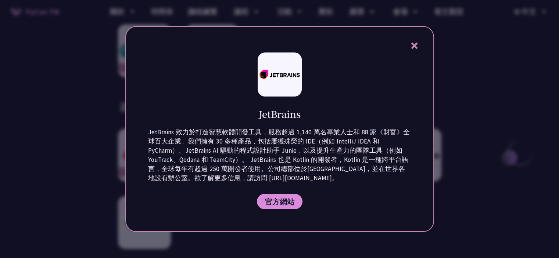
click at [459, 133] on div at bounding box center [279, 129] width 559 height 258
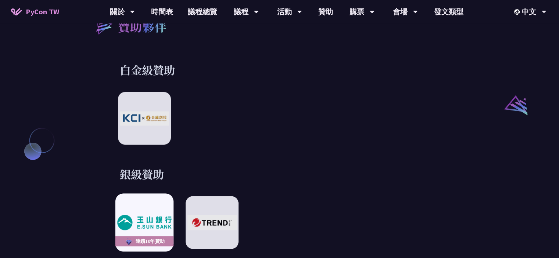
scroll to position [809, 0]
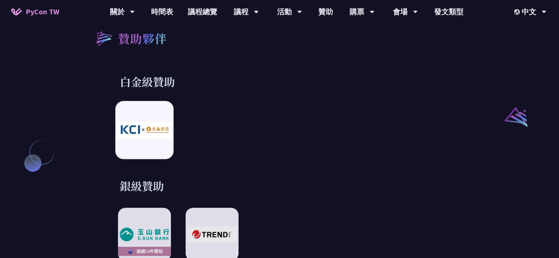
click at [157, 130] on img at bounding box center [144, 130] width 54 height 16
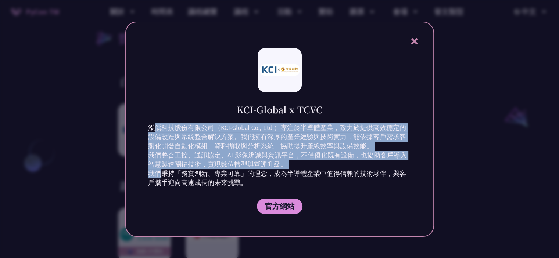
drag, startPoint x: 157, startPoint y: 130, endPoint x: 162, endPoint y: 178, distance: 48.1
click at [162, 178] on p "泓偊科技股份有限公司（KCI-Global Co., Ltd.）專注於半導體產業，致力於提供高效穩定的設備改造與系統整合解決方案。我們擁有深厚的產業經驗與技術…" at bounding box center [279, 155] width 263 height 64
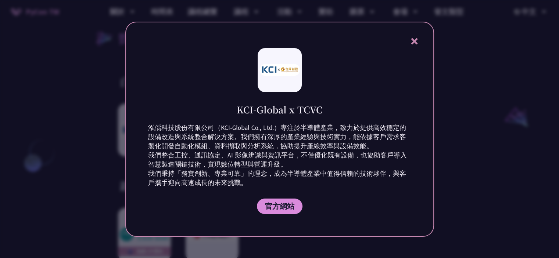
click at [49, 170] on div at bounding box center [279, 129] width 559 height 258
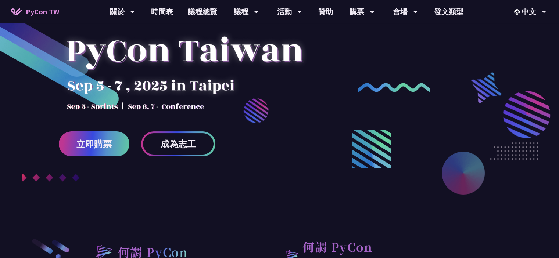
scroll to position [37, 0]
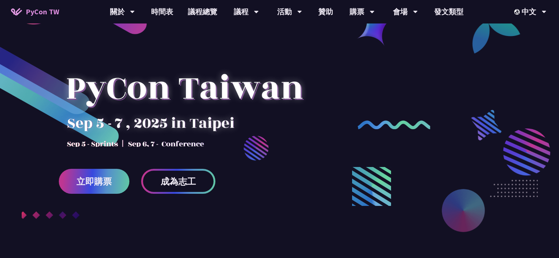
click at [138, 144] on div at bounding box center [184, 95] width 251 height 103
drag, startPoint x: 151, startPoint y: 72, endPoint x: 97, endPoint y: 66, distance: 54.8
click at [149, 72] on div at bounding box center [184, 95] width 251 height 103
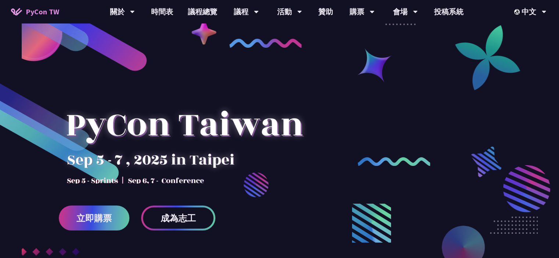
click at [94, 181] on div at bounding box center [184, 132] width 251 height 103
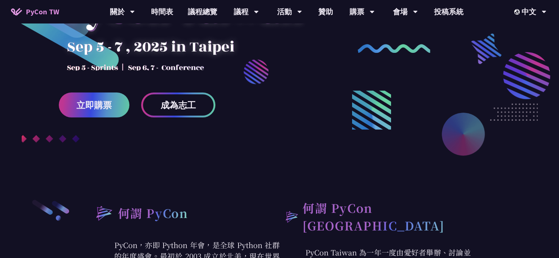
scroll to position [110, 0]
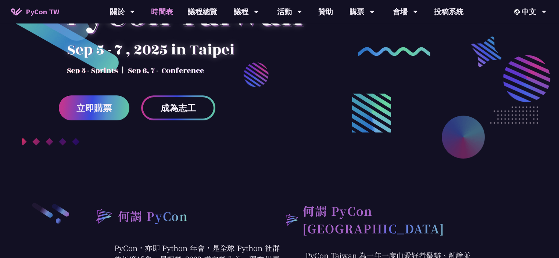
click at [168, 12] on link "時間表" at bounding box center [162, 12] width 37 height 24
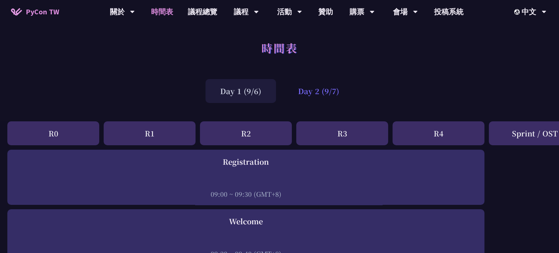
click at [313, 87] on div "Day 2 (9/7)" at bounding box center [318, 91] width 71 height 24
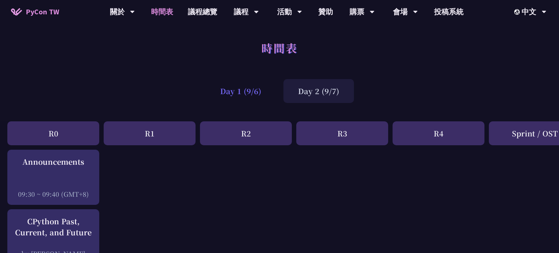
click at [256, 97] on div "Day 1 (9/6)" at bounding box center [240, 91] width 71 height 24
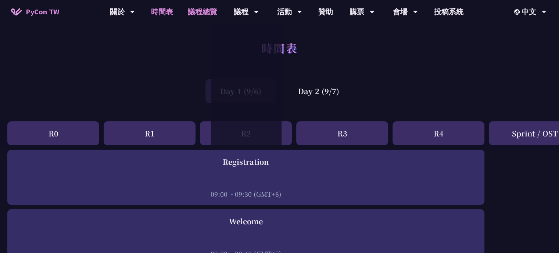
click at [200, 12] on link "議程總覽" at bounding box center [202, 12] width 44 height 24
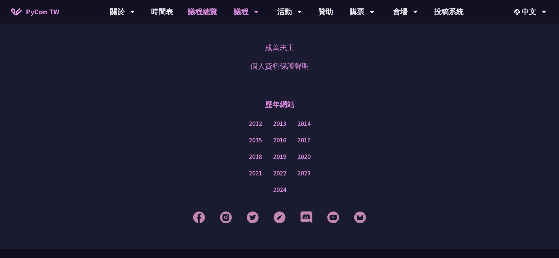
scroll to position [919, 0]
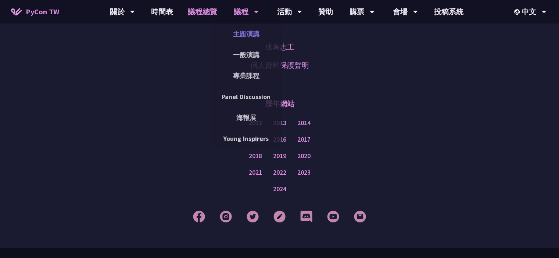
click at [248, 32] on link "主題演講" at bounding box center [246, 33] width 71 height 17
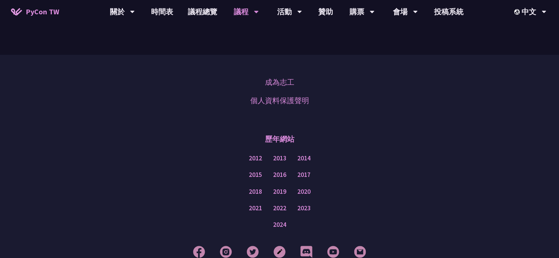
scroll to position [1197, 0]
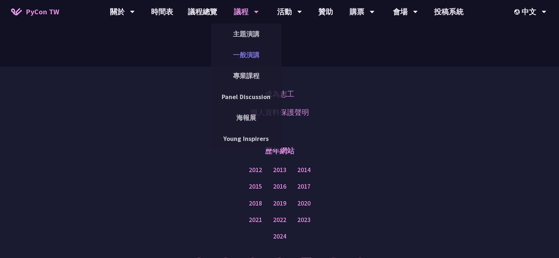
click at [239, 56] on link "一般演講" at bounding box center [246, 54] width 71 height 17
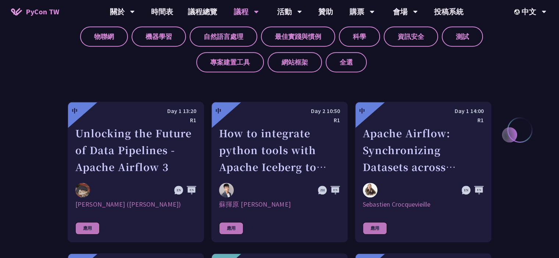
scroll to position [331, 0]
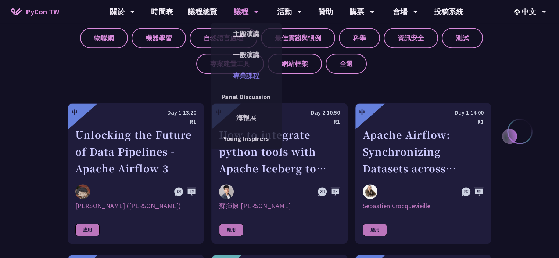
click at [237, 69] on link "專業課程" at bounding box center [246, 75] width 71 height 17
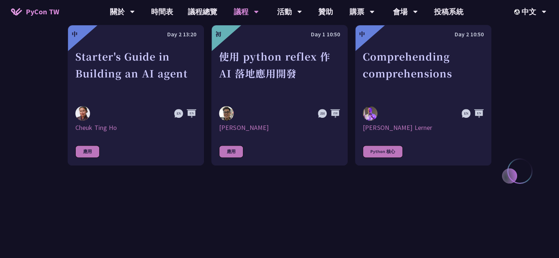
scroll to position [294, 0]
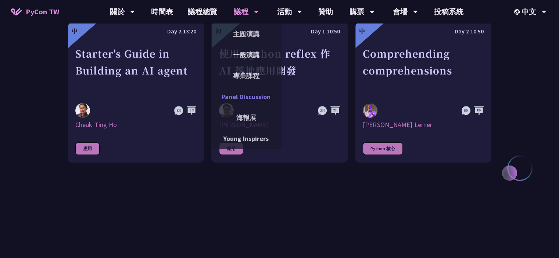
click at [248, 100] on link "Panel Discussion" at bounding box center [246, 96] width 71 height 17
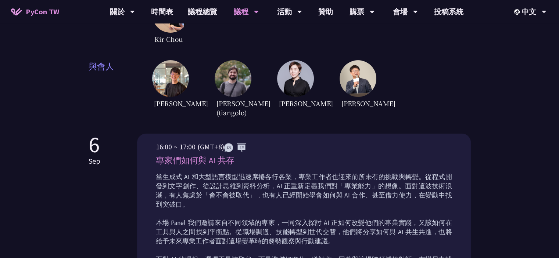
scroll to position [215, 0]
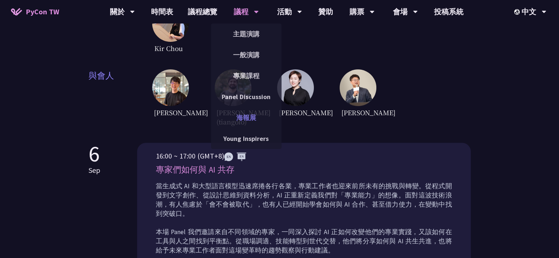
click at [243, 118] on link "海報展" at bounding box center [246, 117] width 71 height 17
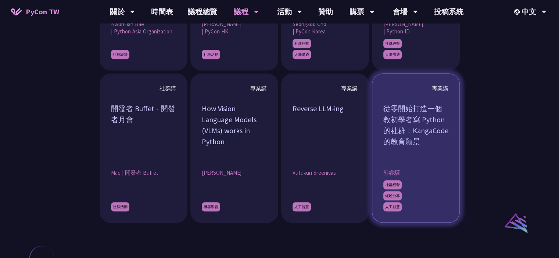
scroll to position [662, 0]
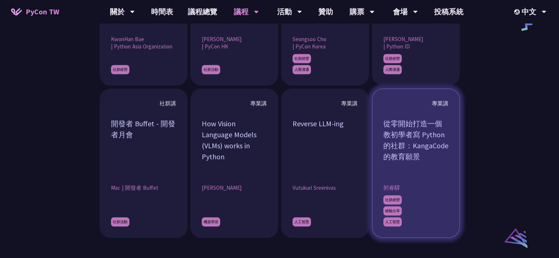
click at [387, 160] on div "從零開始打造一個教初學者寫 Python 的社群：KangaCode 的教育願景" at bounding box center [415, 145] width 65 height 55
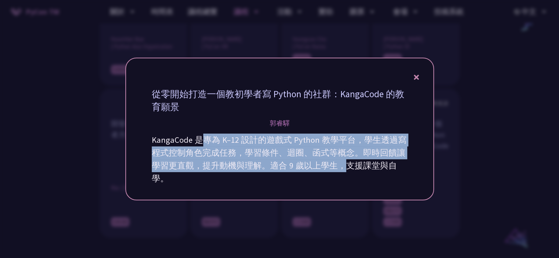
drag, startPoint x: 204, startPoint y: 145, endPoint x: 341, endPoint y: 170, distance: 139.3
click at [341, 170] on p "KangaCode 是專為 K–12 設計的遊戲式 Python 教學平台，學生透過寫程式控制角色完成任務，學習條件、迴圈、函式等概念。即時回饋讓學習更直觀，…" at bounding box center [280, 159] width 256 height 51
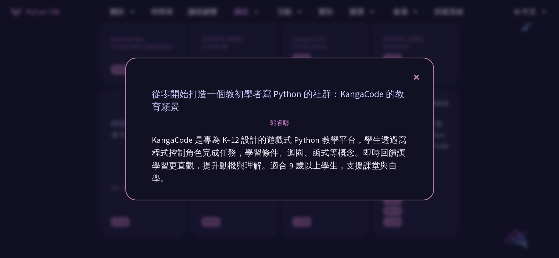
click at [322, 214] on div at bounding box center [279, 129] width 559 height 258
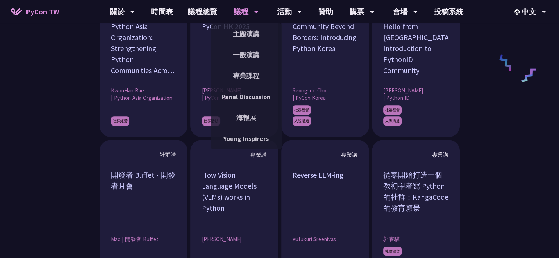
scroll to position [609, 0]
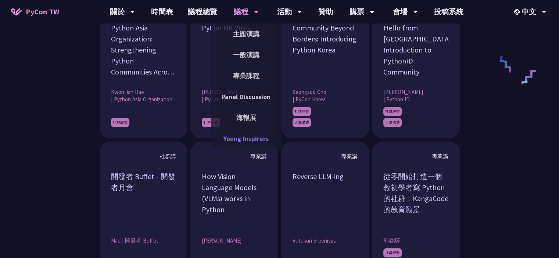
click at [251, 140] on link "Young Inspirers" at bounding box center [246, 138] width 71 height 17
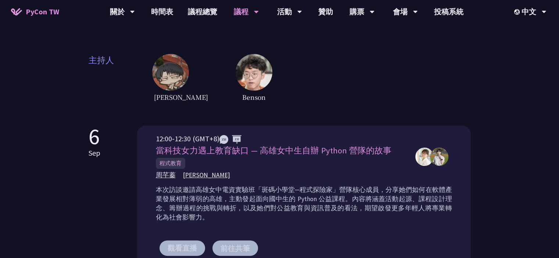
scroll to position [37, 0]
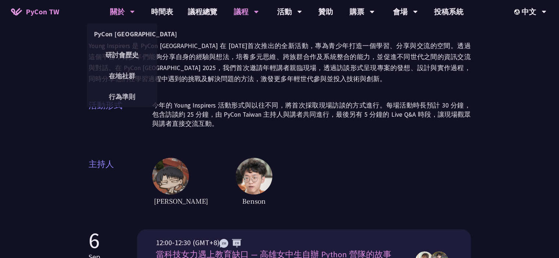
click at [107, 12] on div "關於 PyCon Taiwan 研討會歷史 在地社群 行為準則" at bounding box center [122, 12] width 43 height 24
click at [117, 36] on link "PyCon [GEOGRAPHIC_DATA]" at bounding box center [122, 33] width 71 height 17
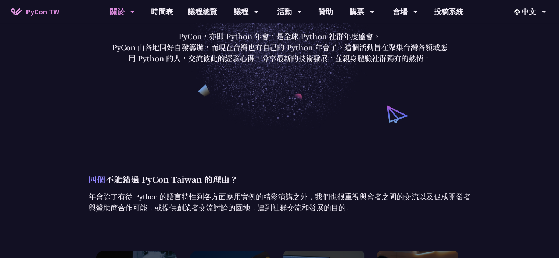
scroll to position [74, 0]
